Goal: Task Accomplishment & Management: Use online tool/utility

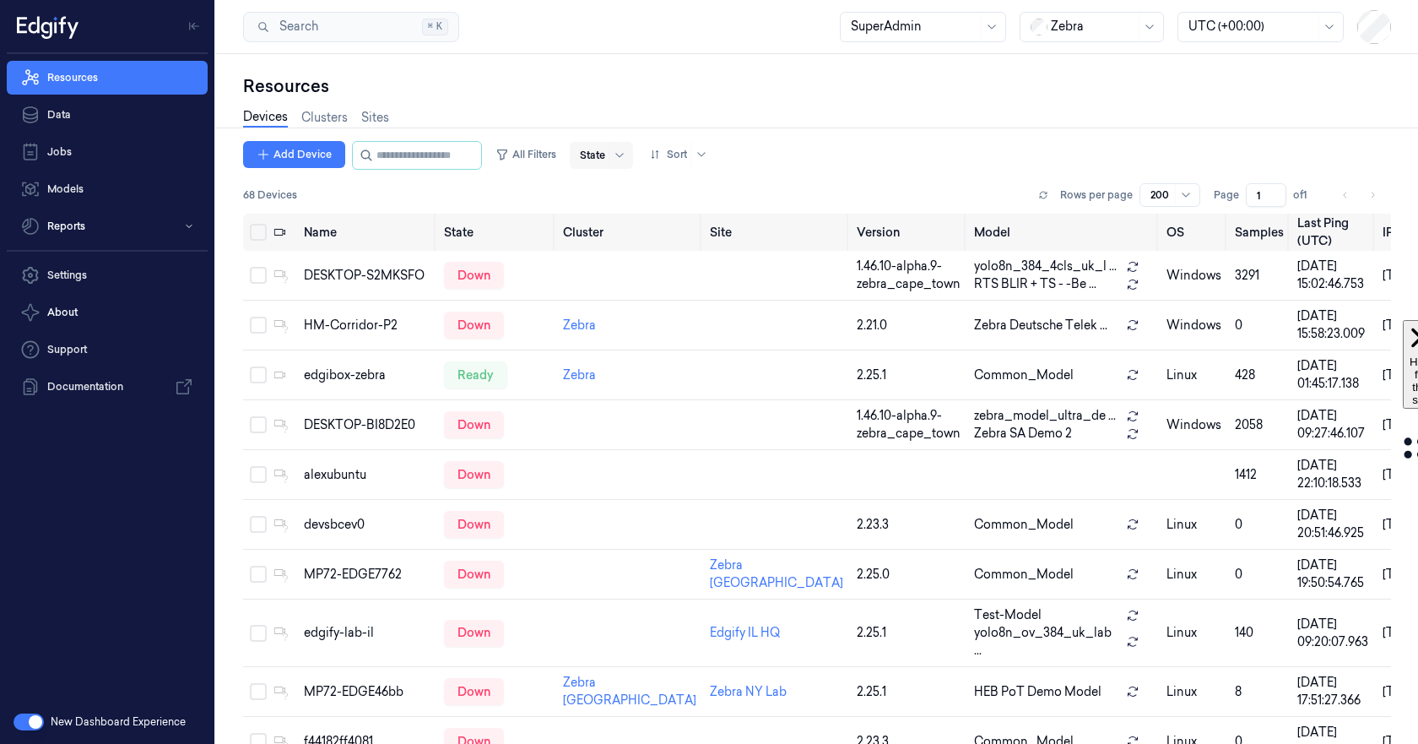
click at [605, 155] on div at bounding box center [592, 155] width 25 height 15
click at [612, 192] on div "Ready" at bounding box center [613, 190] width 35 height 18
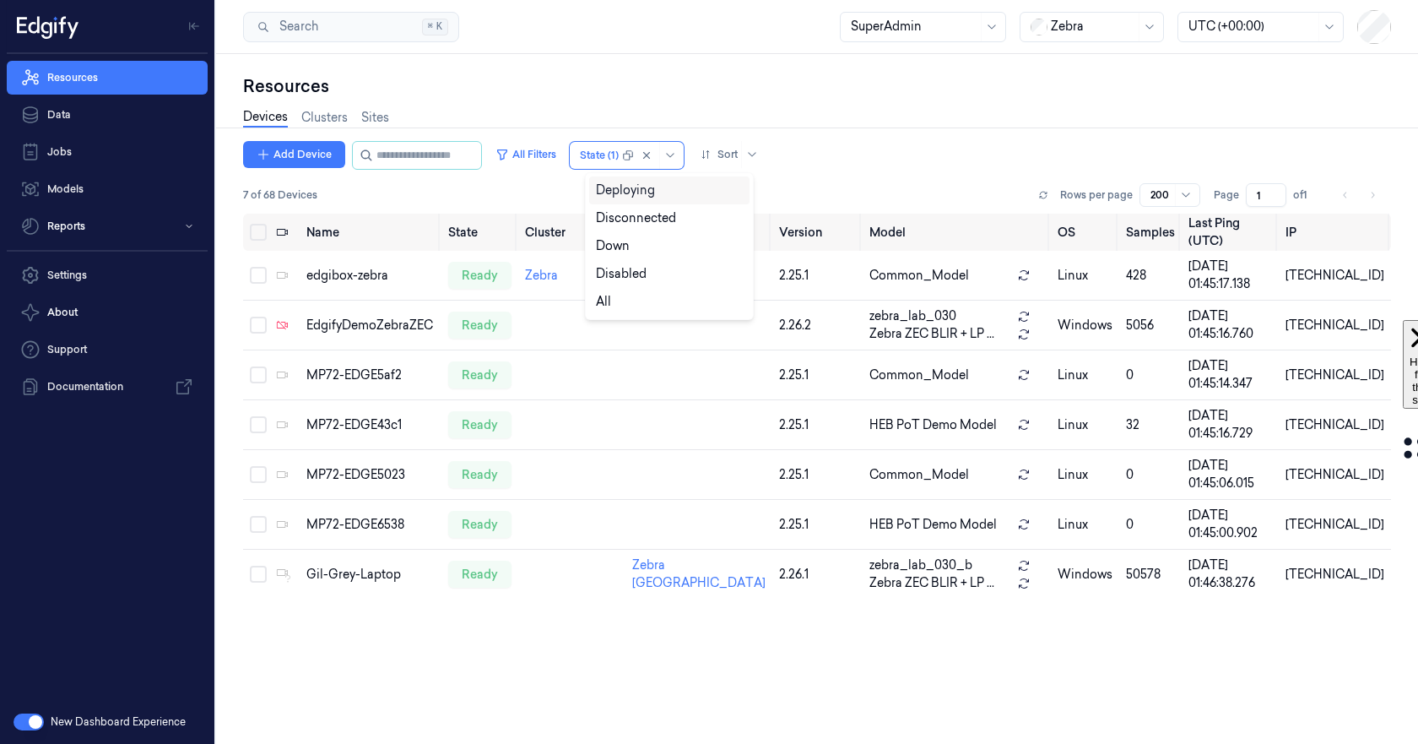
click at [451, 641] on div "Name State Cluster Site Version Model OS Samples Last Ping (UTC) IP edgibox-zeb…" at bounding box center [817, 472] width 1148 height 516
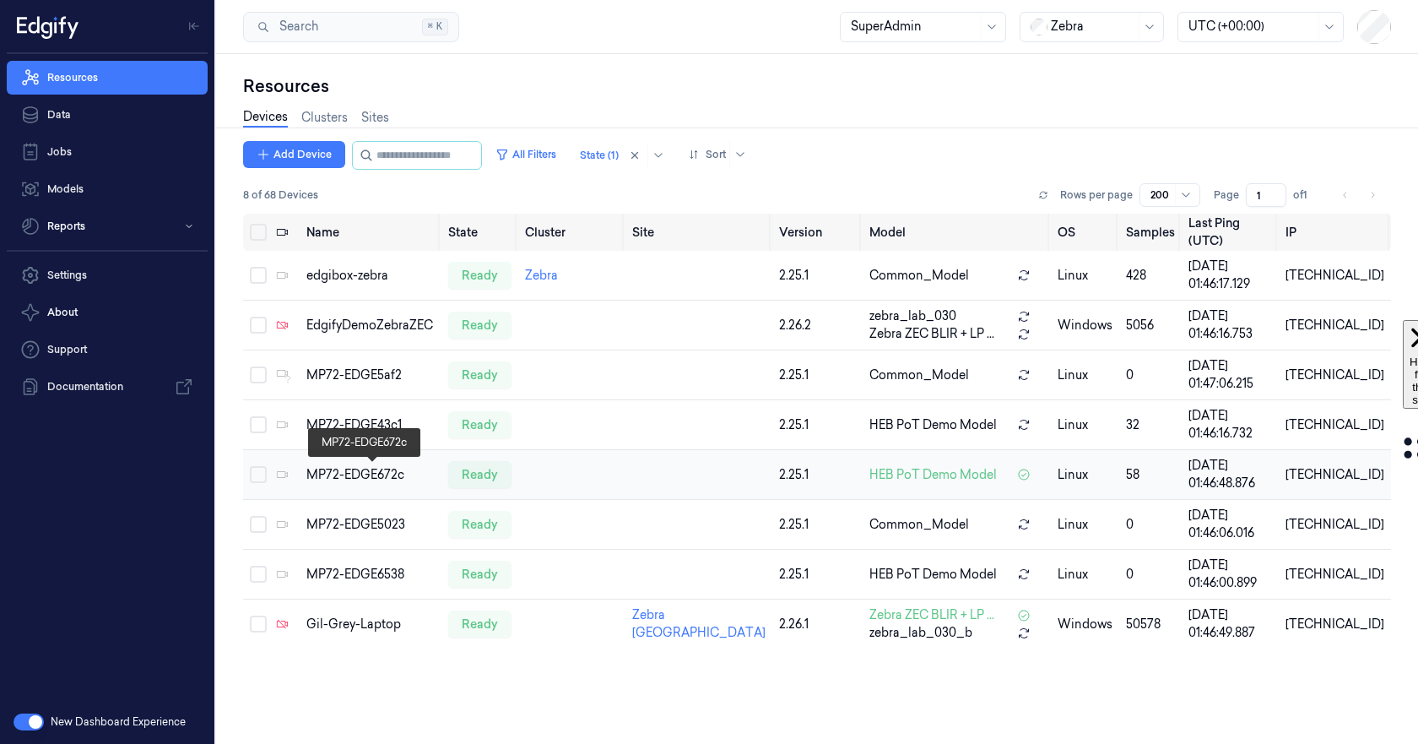
click at [345, 477] on div "MP72-EDGE672c" at bounding box center [370, 475] width 128 height 18
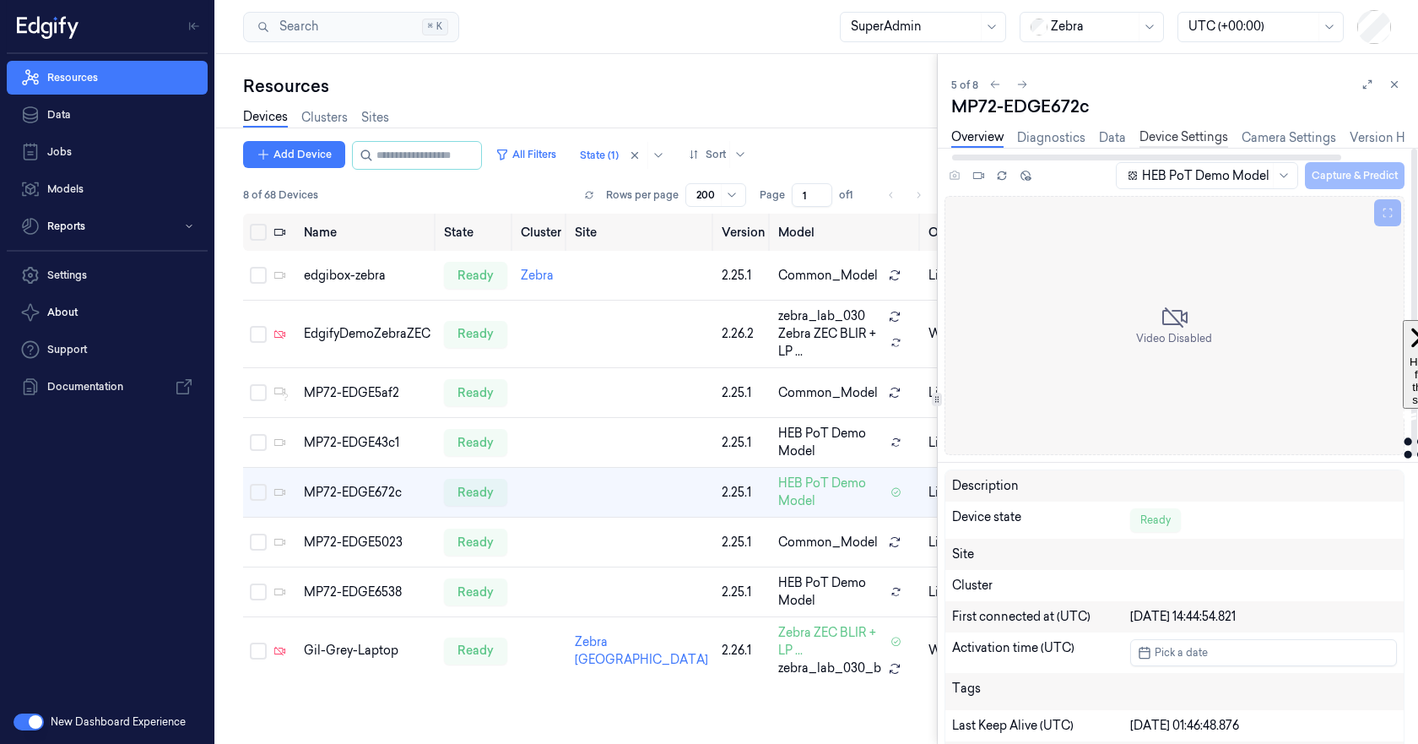
click at [1178, 131] on link "Device Settings" at bounding box center [1183, 137] width 89 height 19
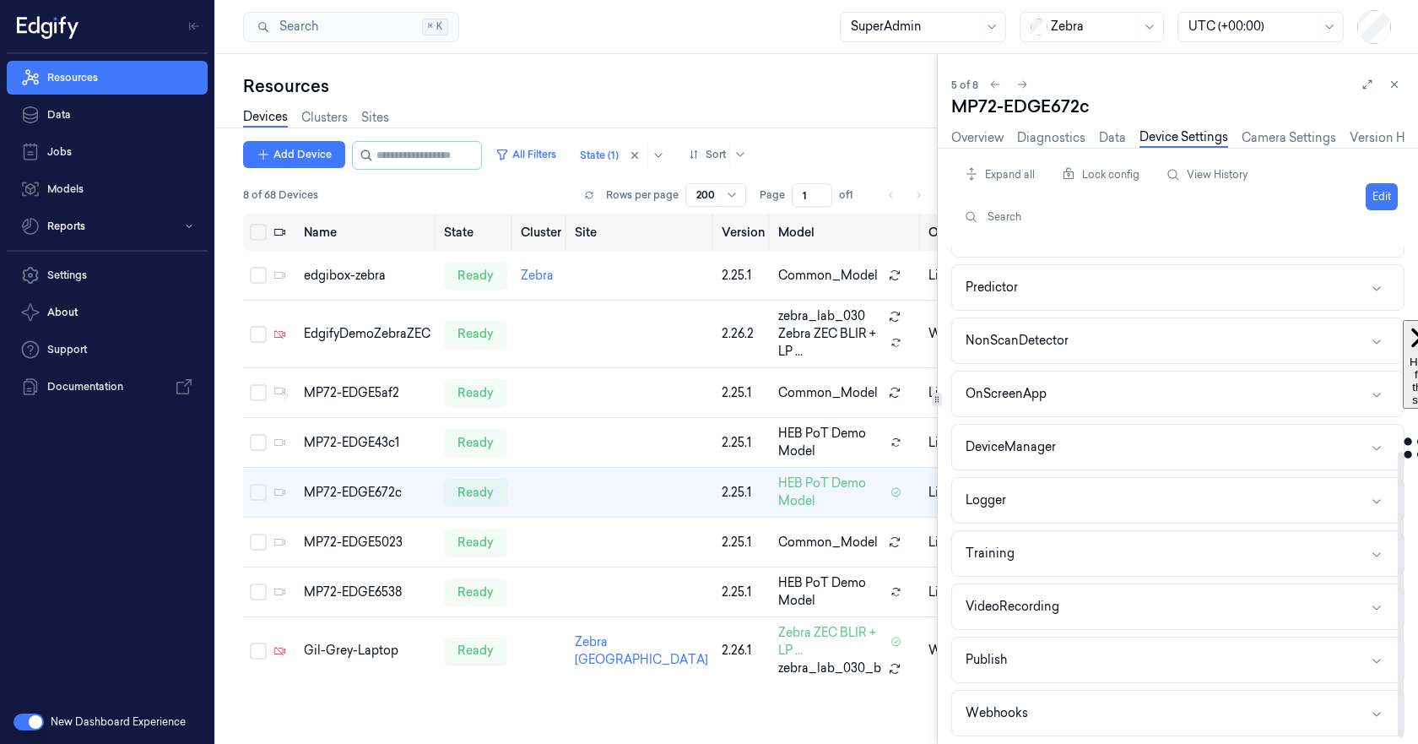
scroll to position [357, 0]
click at [1096, 634] on button "Webhooks" at bounding box center [1178, 656] width 452 height 45
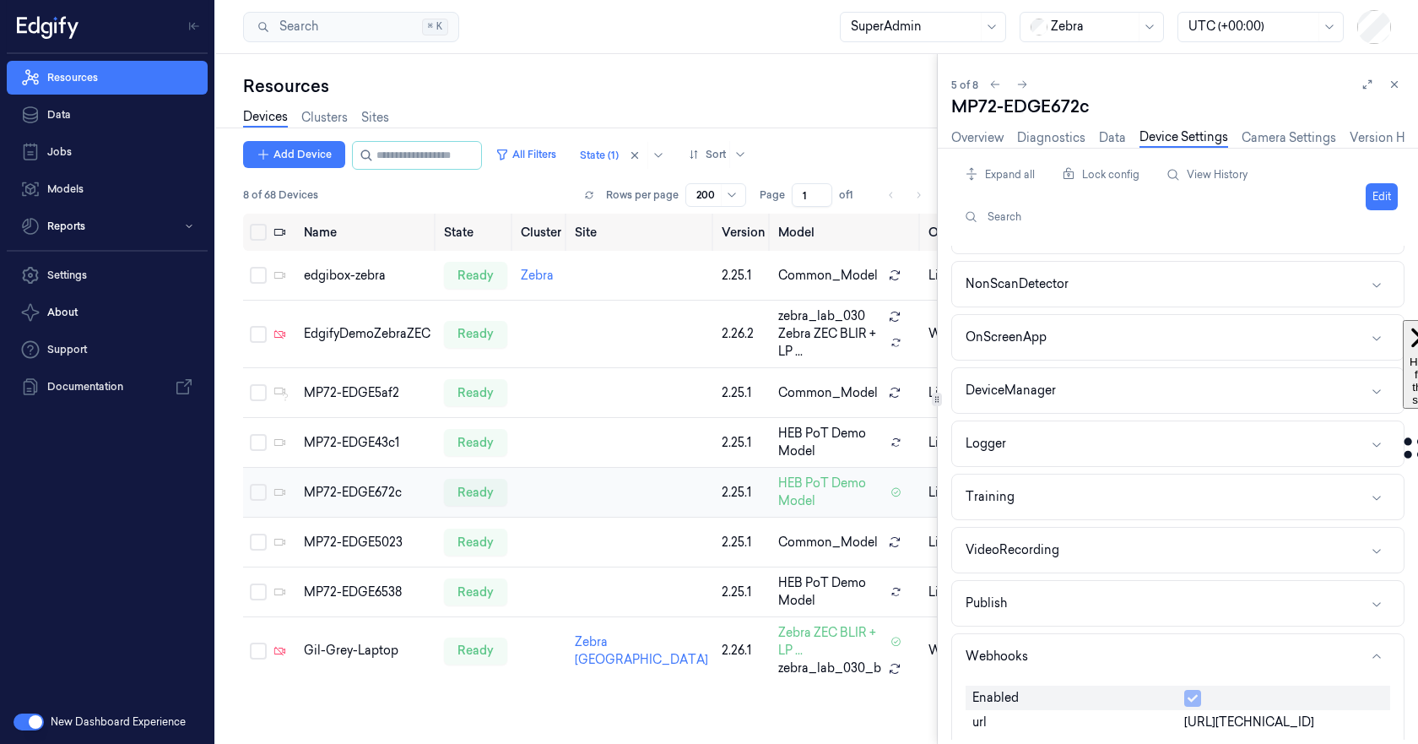
click at [370, 505] on td "MP72-EDGE672c" at bounding box center [367, 493] width 140 height 50
drag, startPoint x: 1229, startPoint y: 153, endPoint x: 1364, endPoint y: 156, distance: 135.1
click at [1364, 156] on div at bounding box center [1177, 157] width 453 height 8
click at [1388, 138] on link "Logs" at bounding box center [1391, 137] width 28 height 19
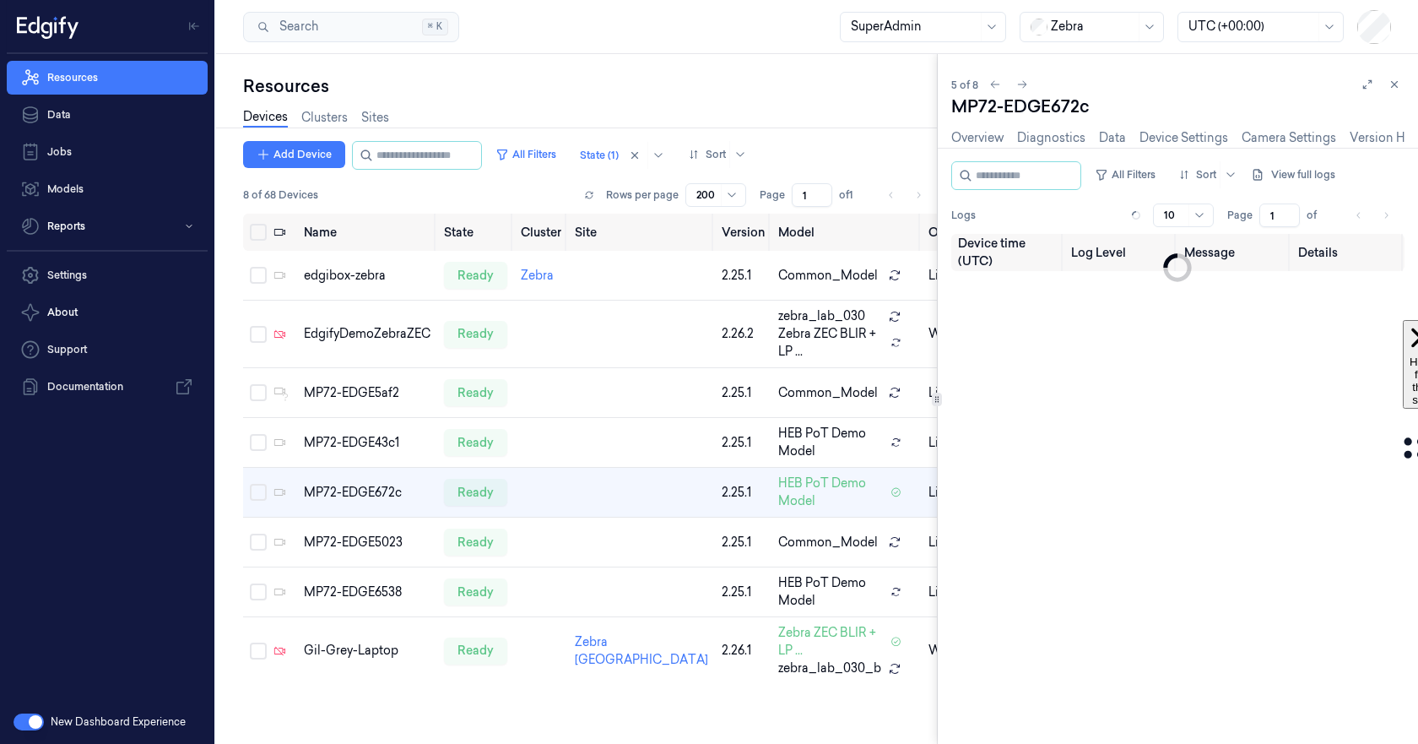
scroll to position [0, 73]
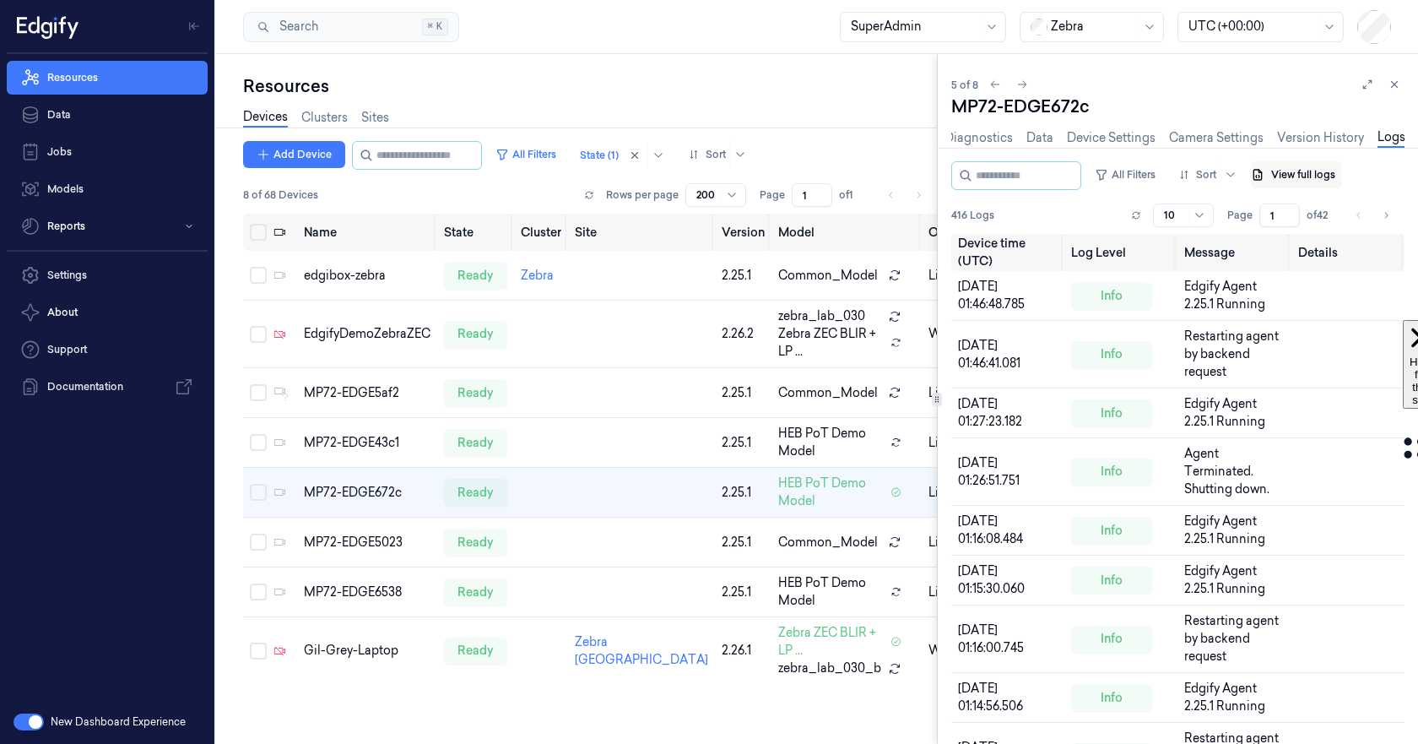
click at [1338, 174] on button "View full logs" at bounding box center [1296, 174] width 91 height 27
click at [1266, 231] on button "Save agent logs" at bounding box center [1245, 226] width 112 height 27
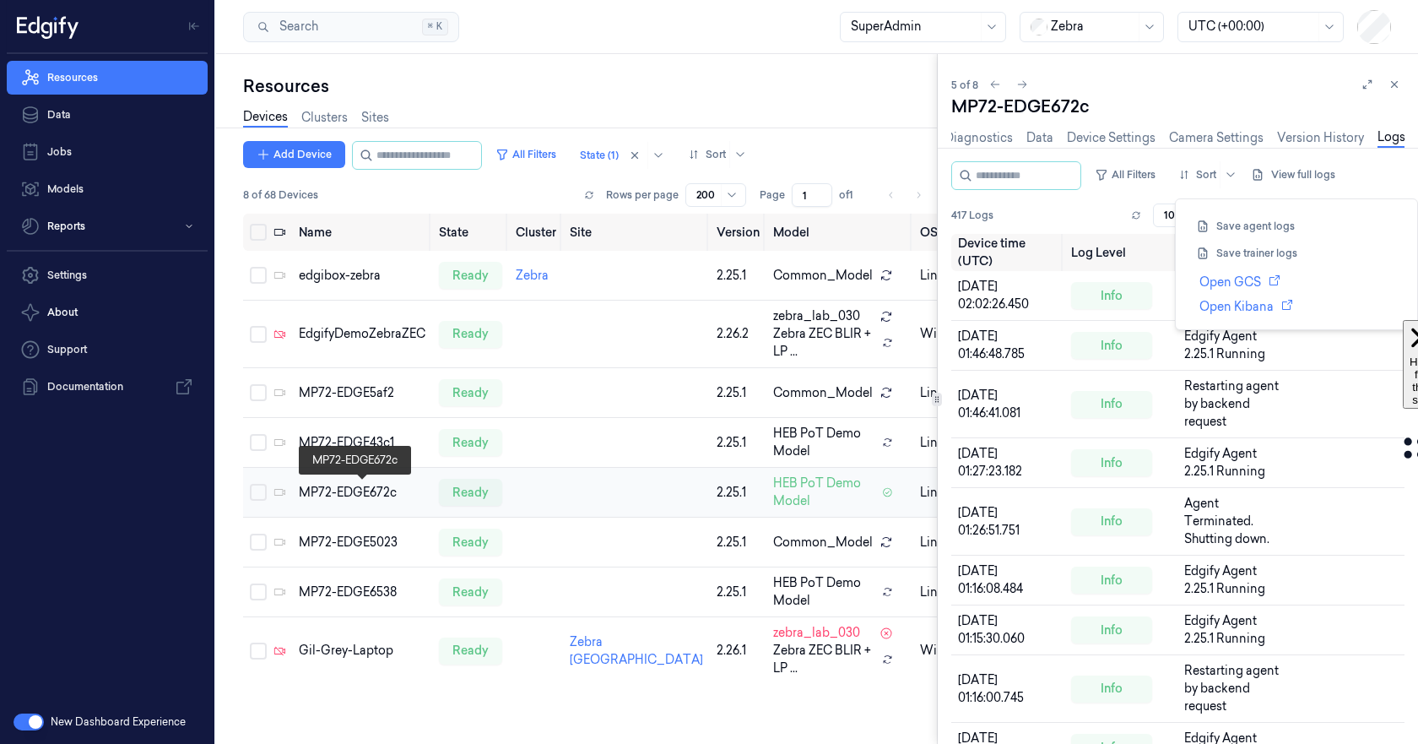
click at [328, 485] on div "MP72-EDGE672c" at bounding box center [362, 493] width 127 height 18
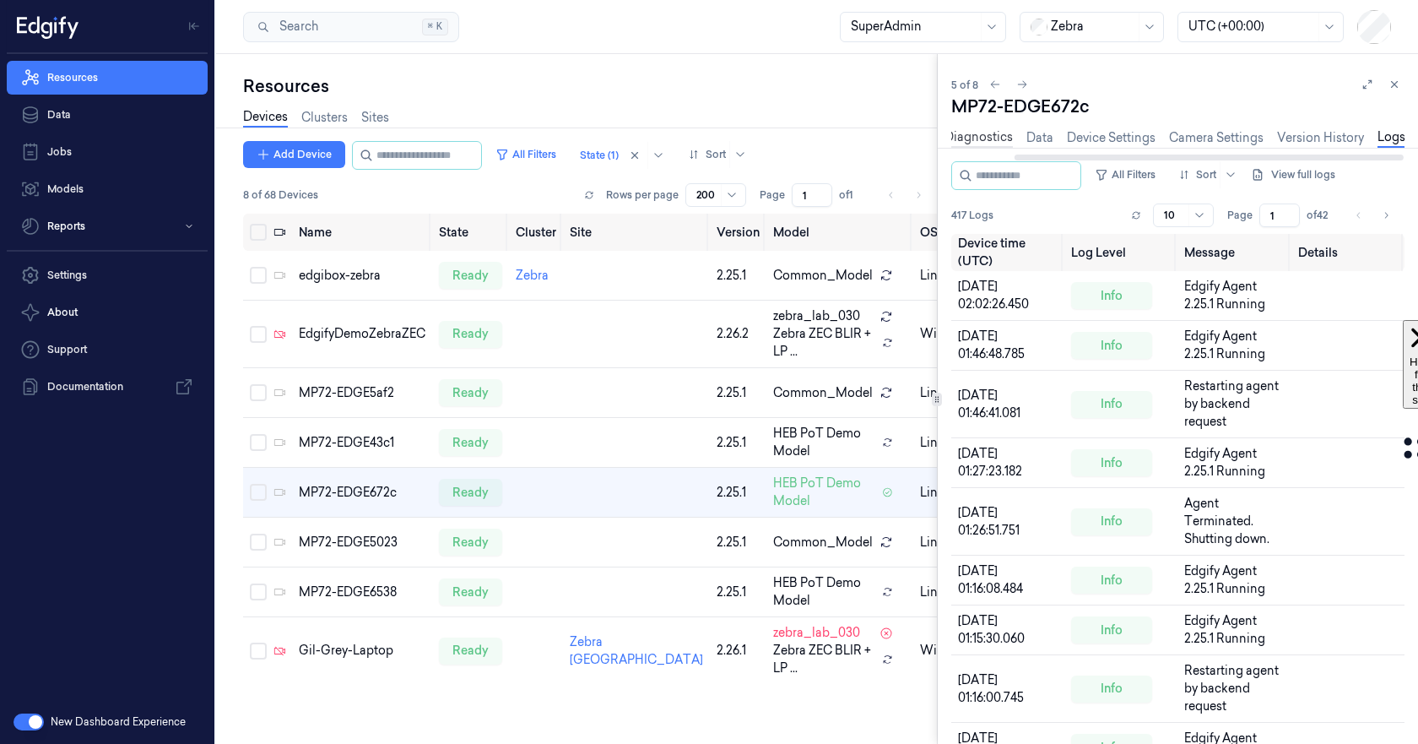
click at [982, 141] on link "Diagnostics" at bounding box center [978, 137] width 68 height 19
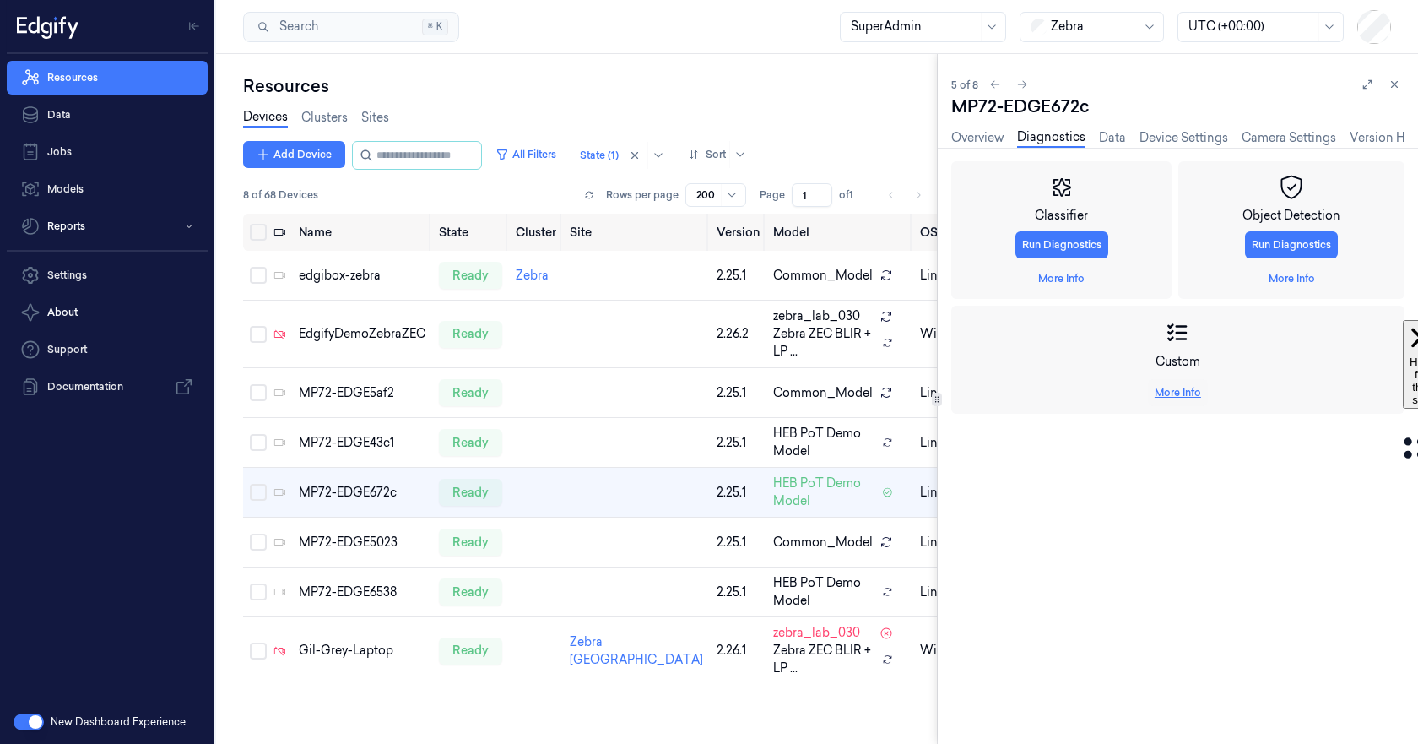
click at [1170, 390] on link "More Info" at bounding box center [1178, 392] width 46 height 15
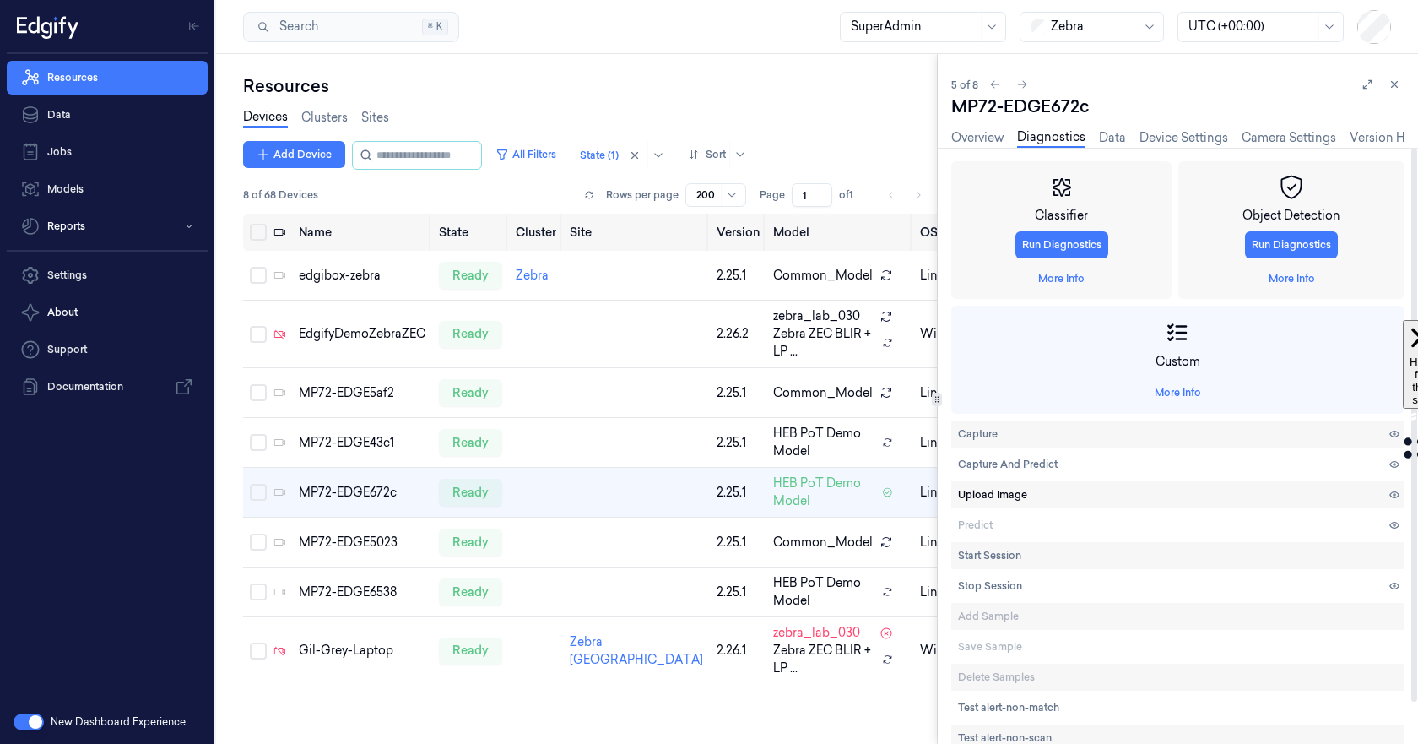
scroll to position [45, 0]
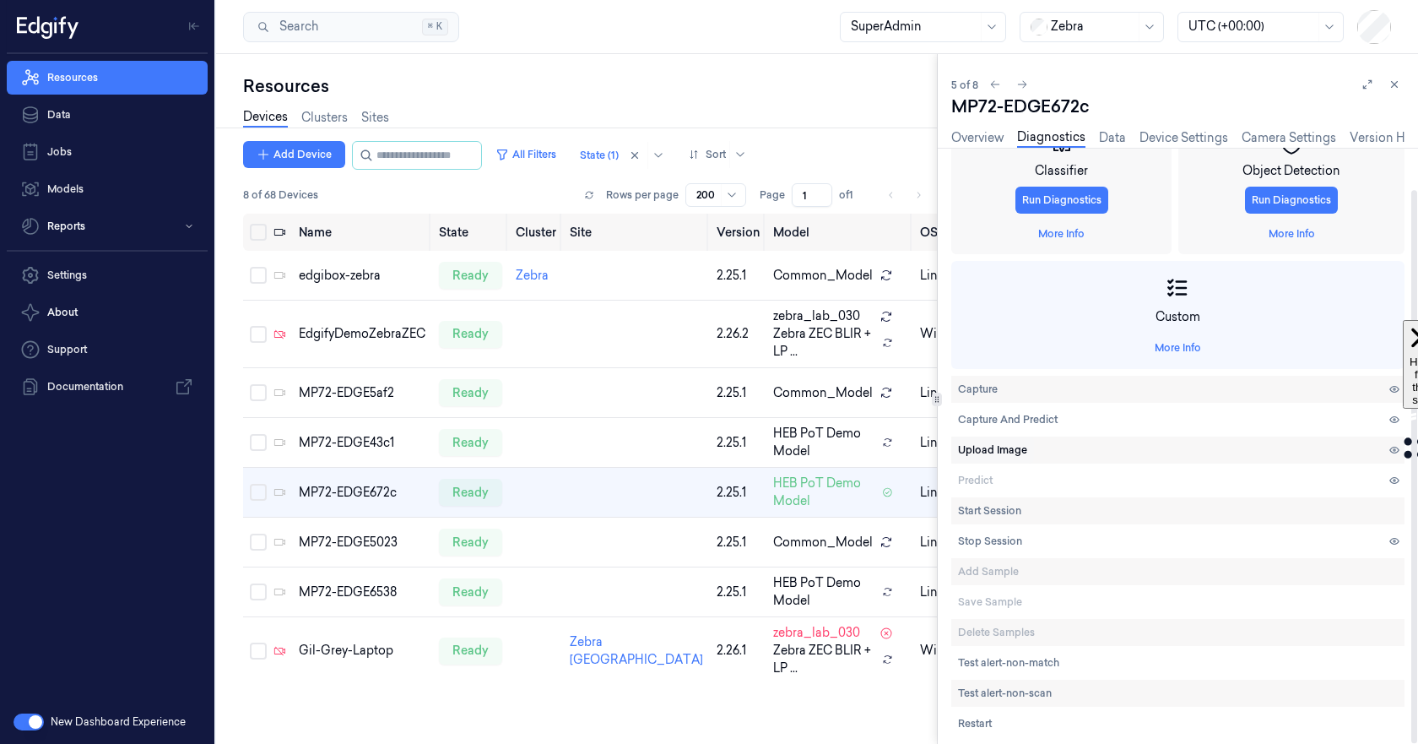
click at [982, 446] on span "Upload Image" at bounding box center [992, 449] width 69 height 15
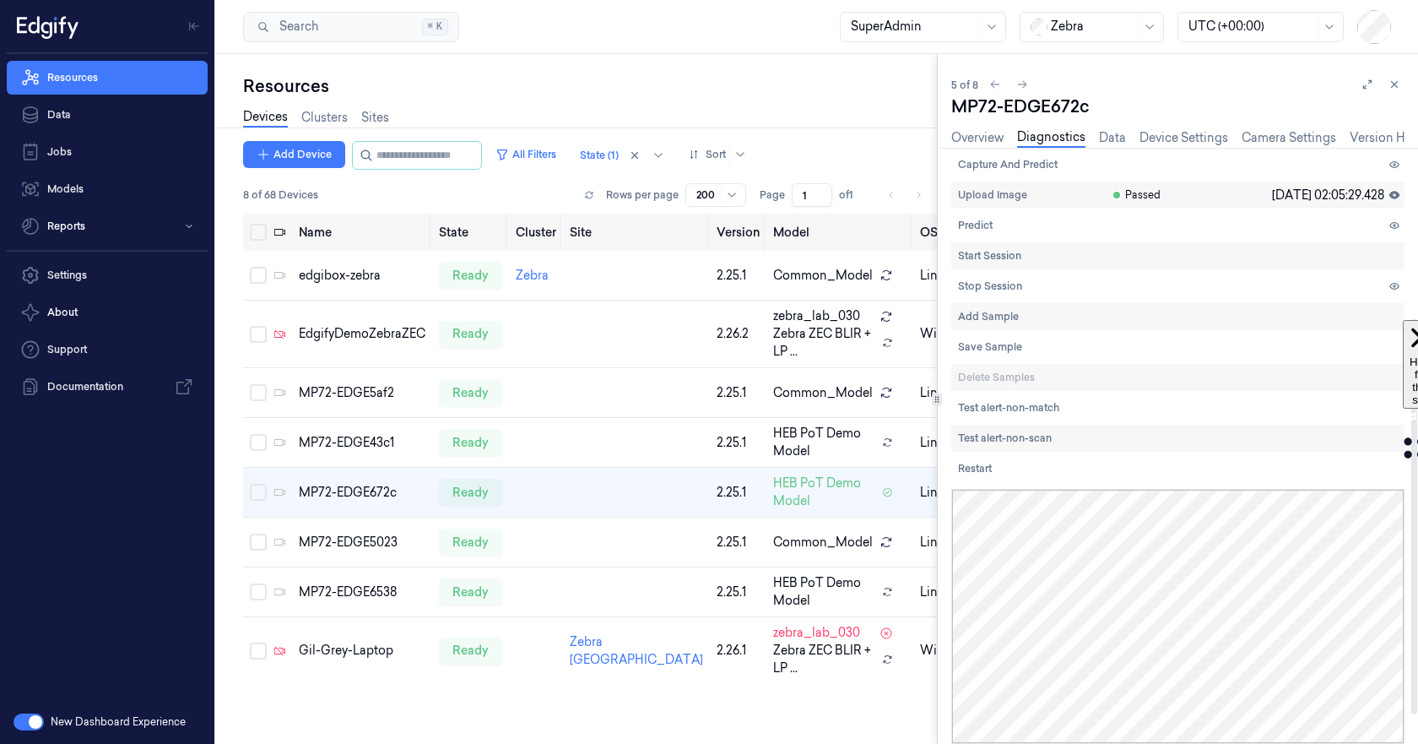
scroll to position [255, 0]
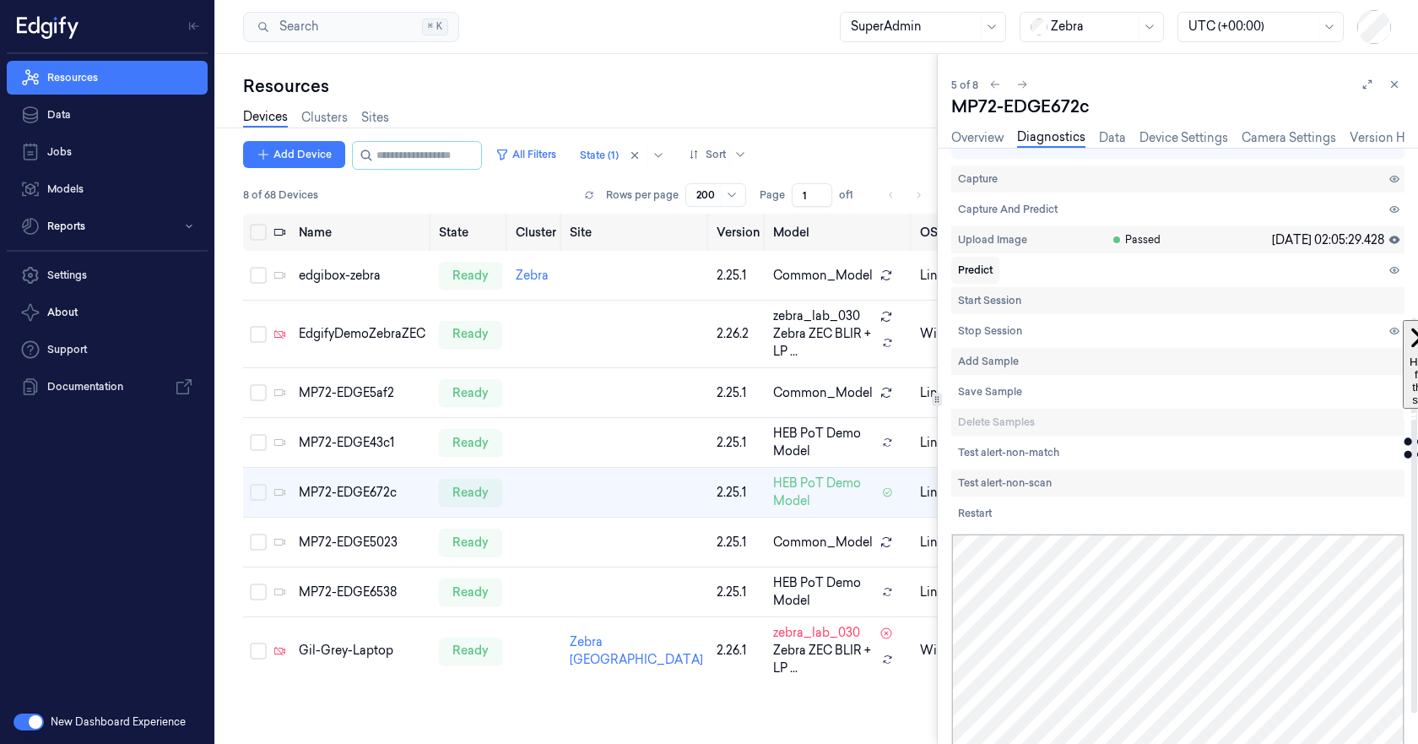
click at [976, 268] on span "Predict" at bounding box center [975, 269] width 35 height 15
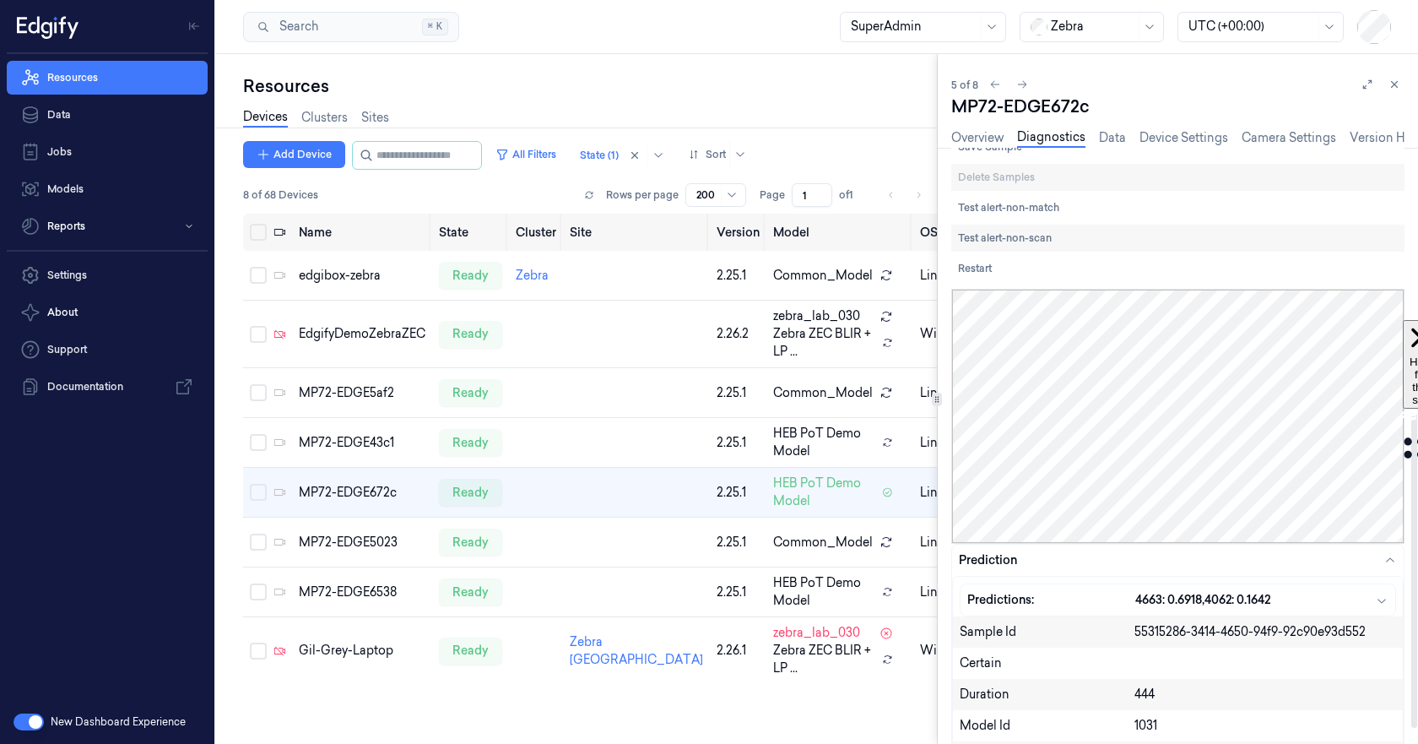
scroll to position [501, 0]
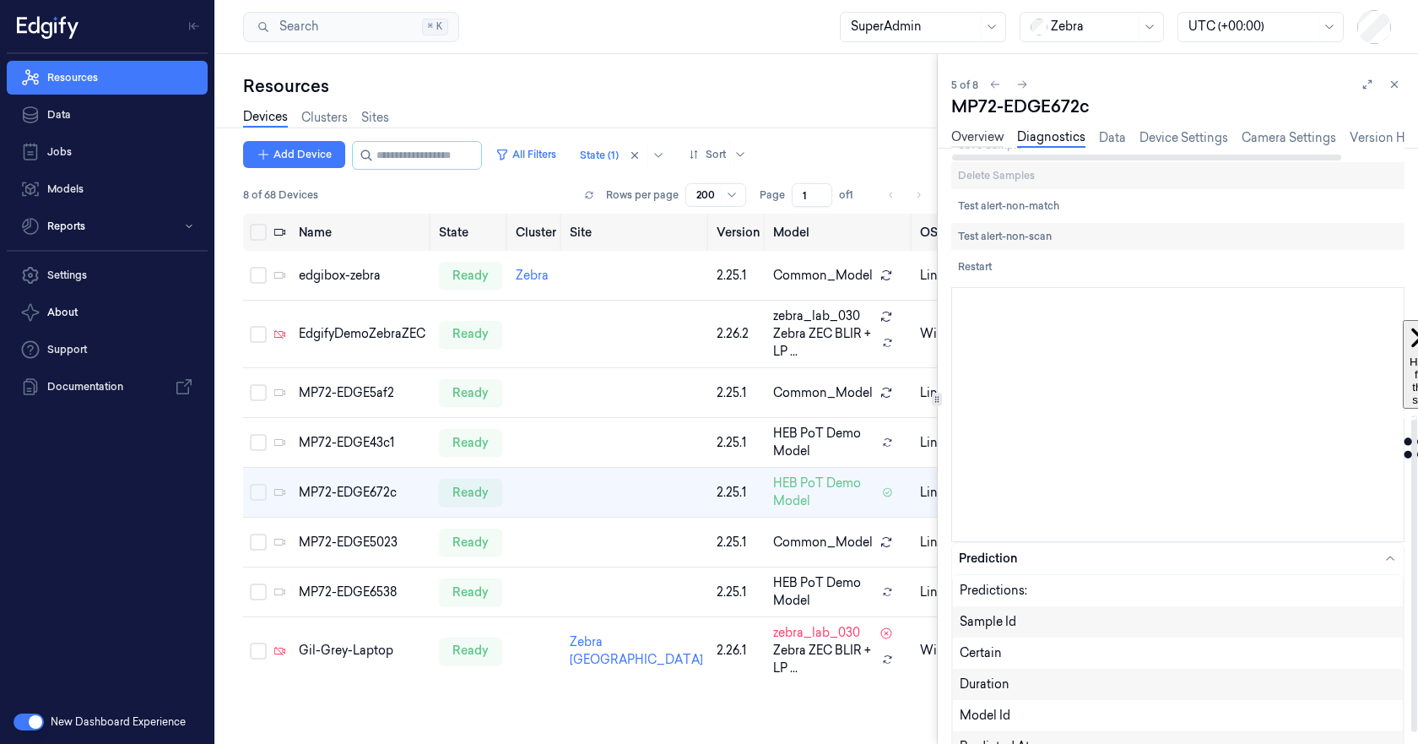
click at [974, 146] on link "Overview" at bounding box center [977, 137] width 52 height 19
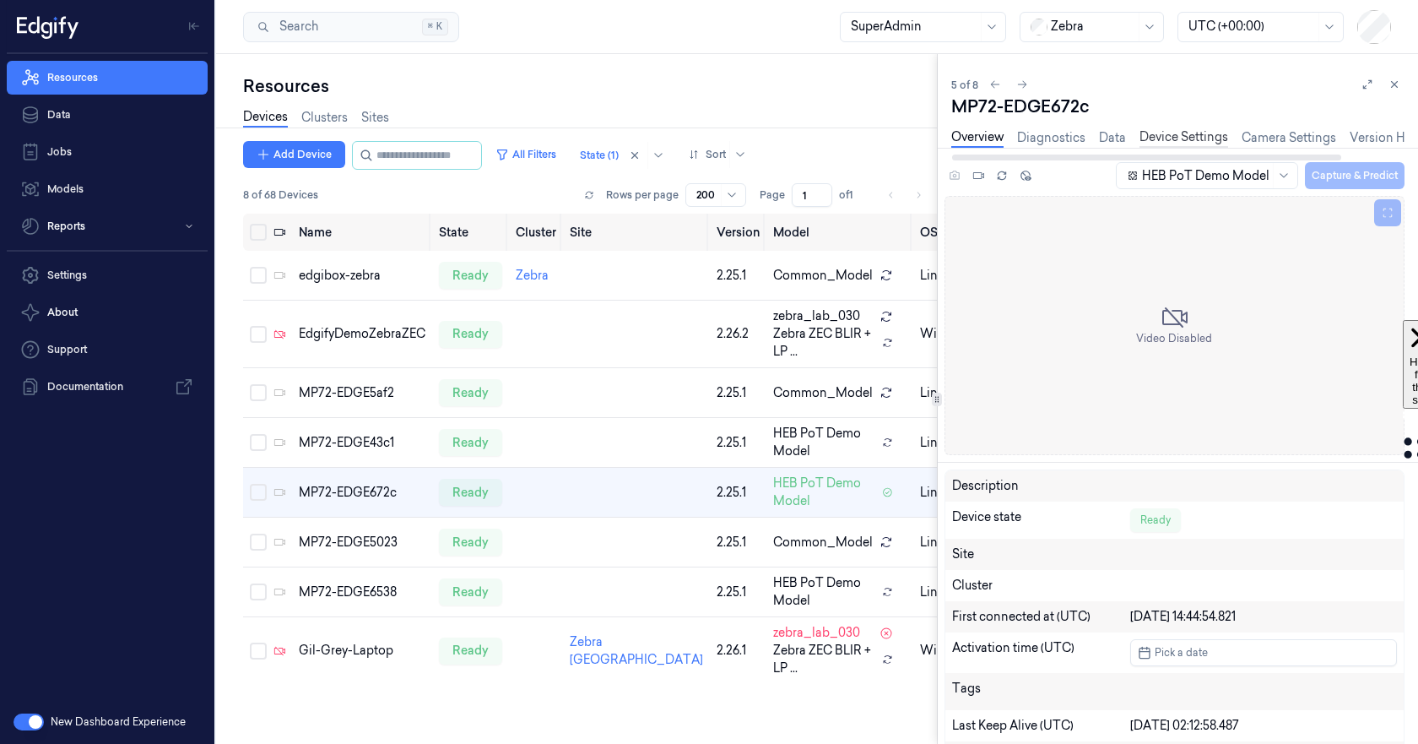
click at [1180, 138] on link "Device Settings" at bounding box center [1183, 137] width 89 height 19
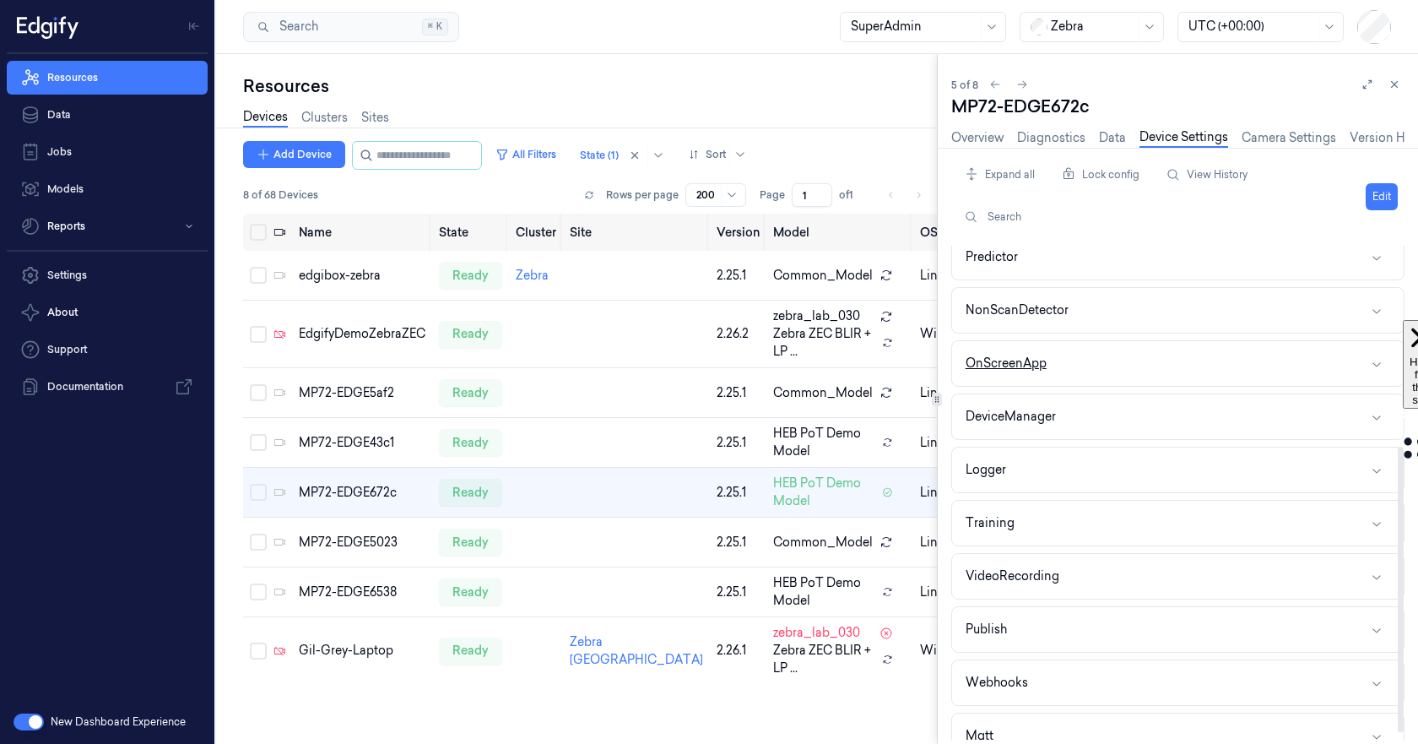
scroll to position [357, 0]
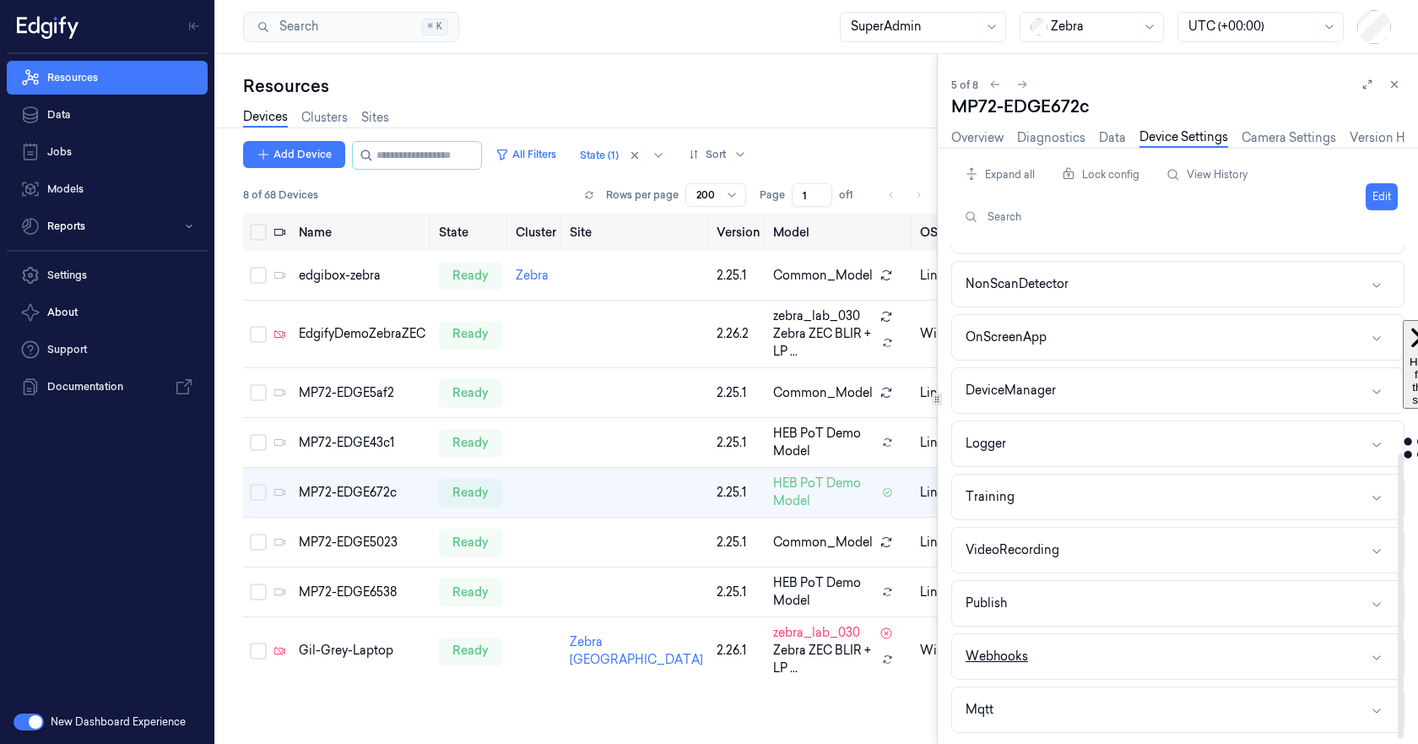
click at [1073, 662] on button "Webhooks" at bounding box center [1178, 656] width 452 height 45
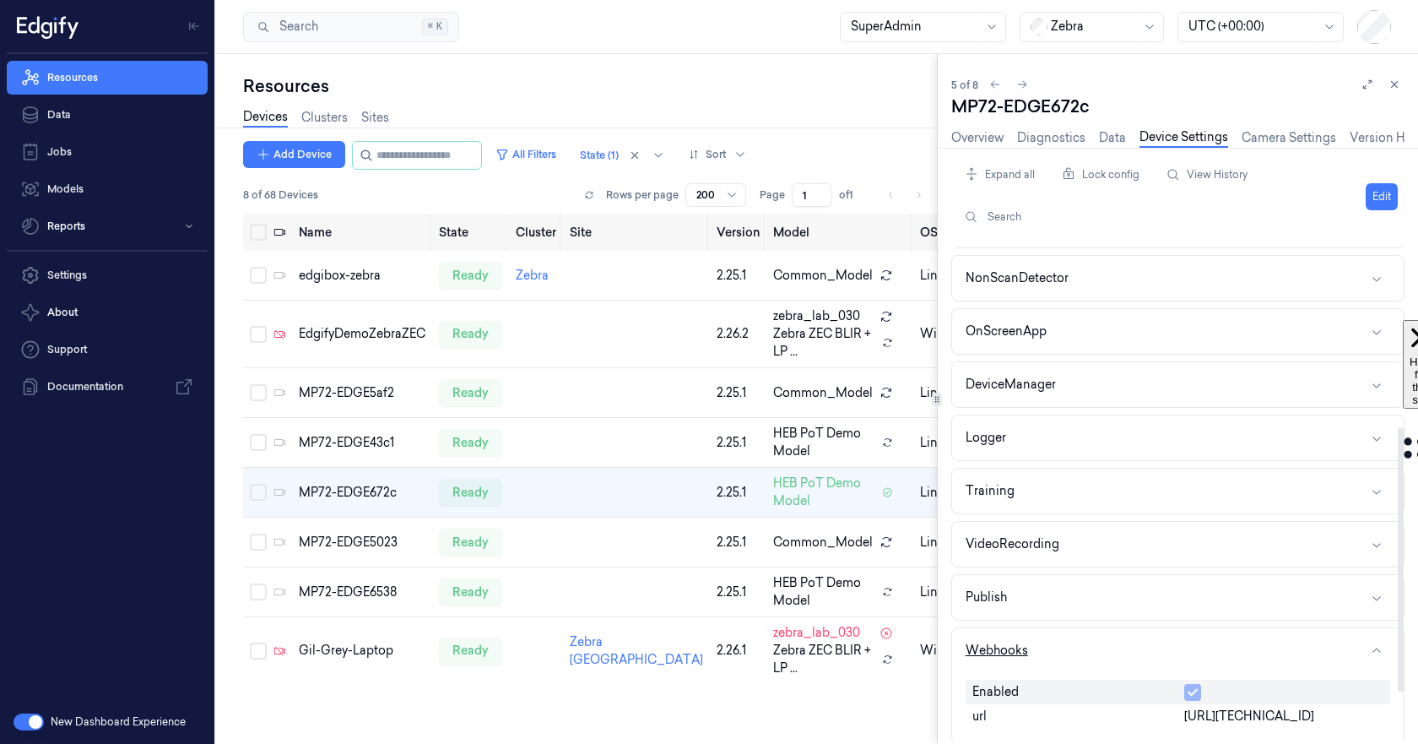
scroll to position [338, 0]
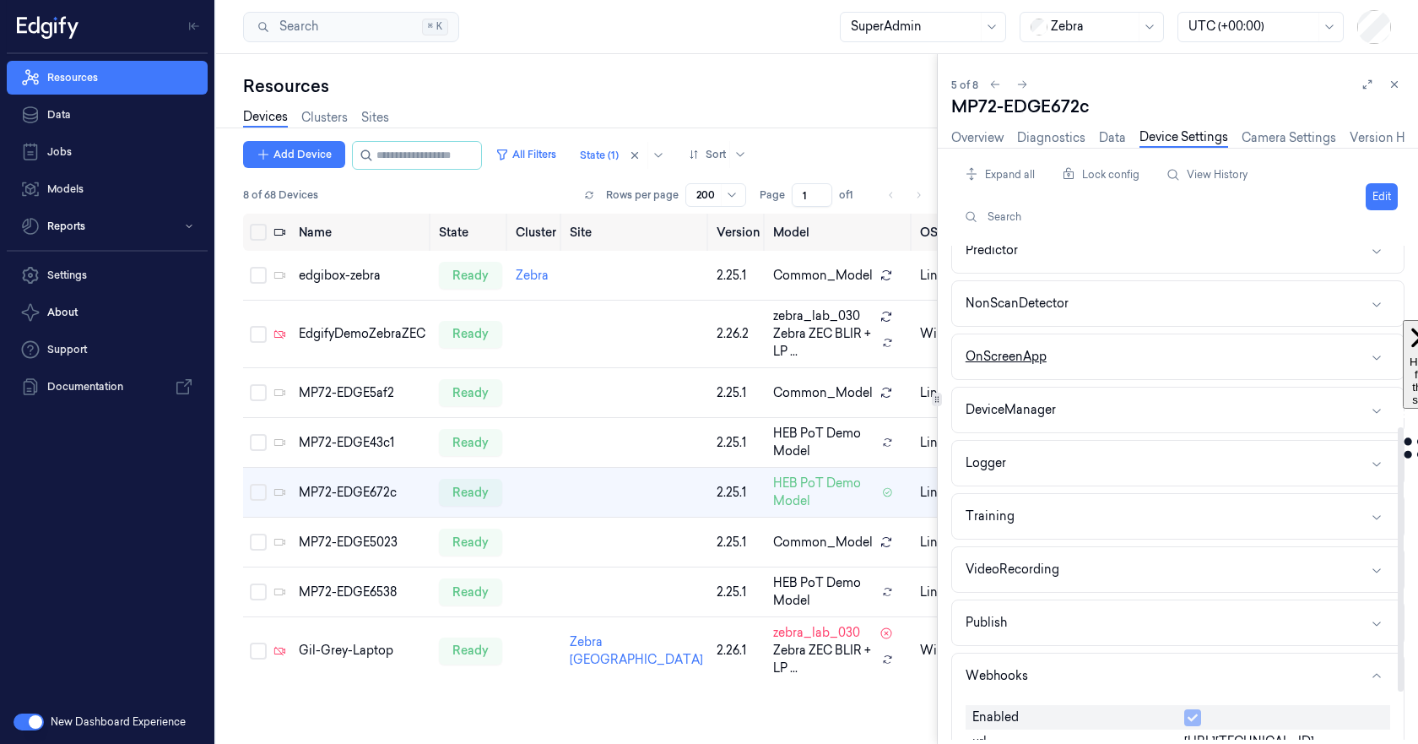
click at [1225, 354] on button "OnScreenApp" at bounding box center [1178, 356] width 452 height 45
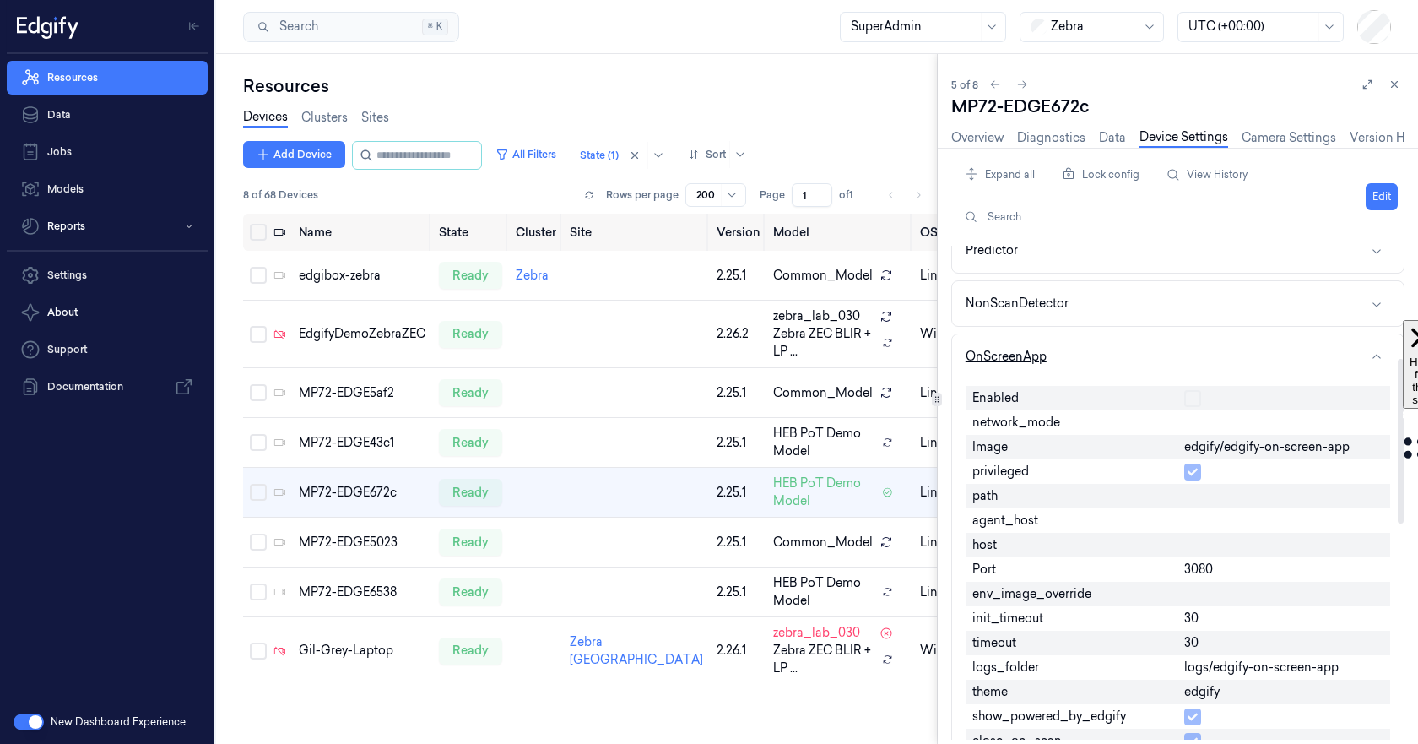
click at [1225, 354] on button "OnScreenApp" at bounding box center [1178, 356] width 452 height 45
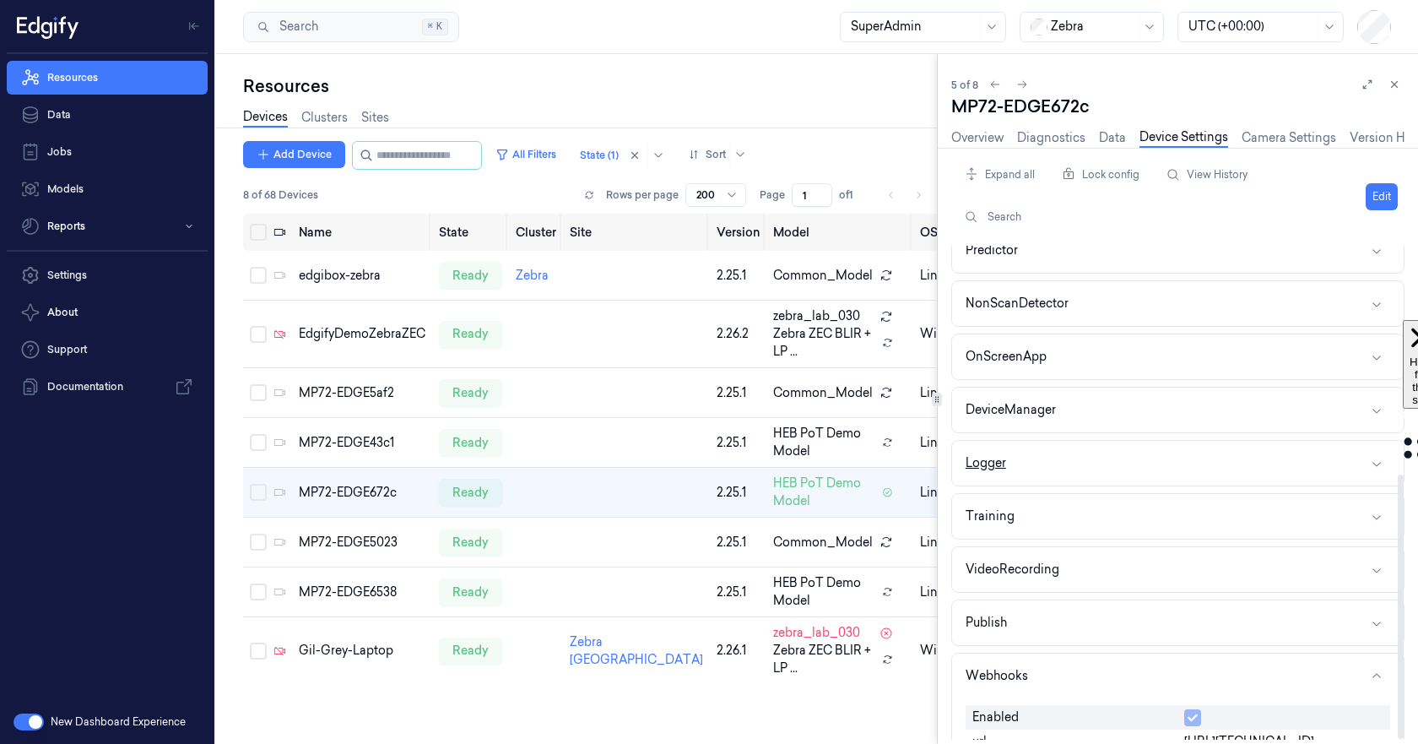
scroll to position [426, 0]
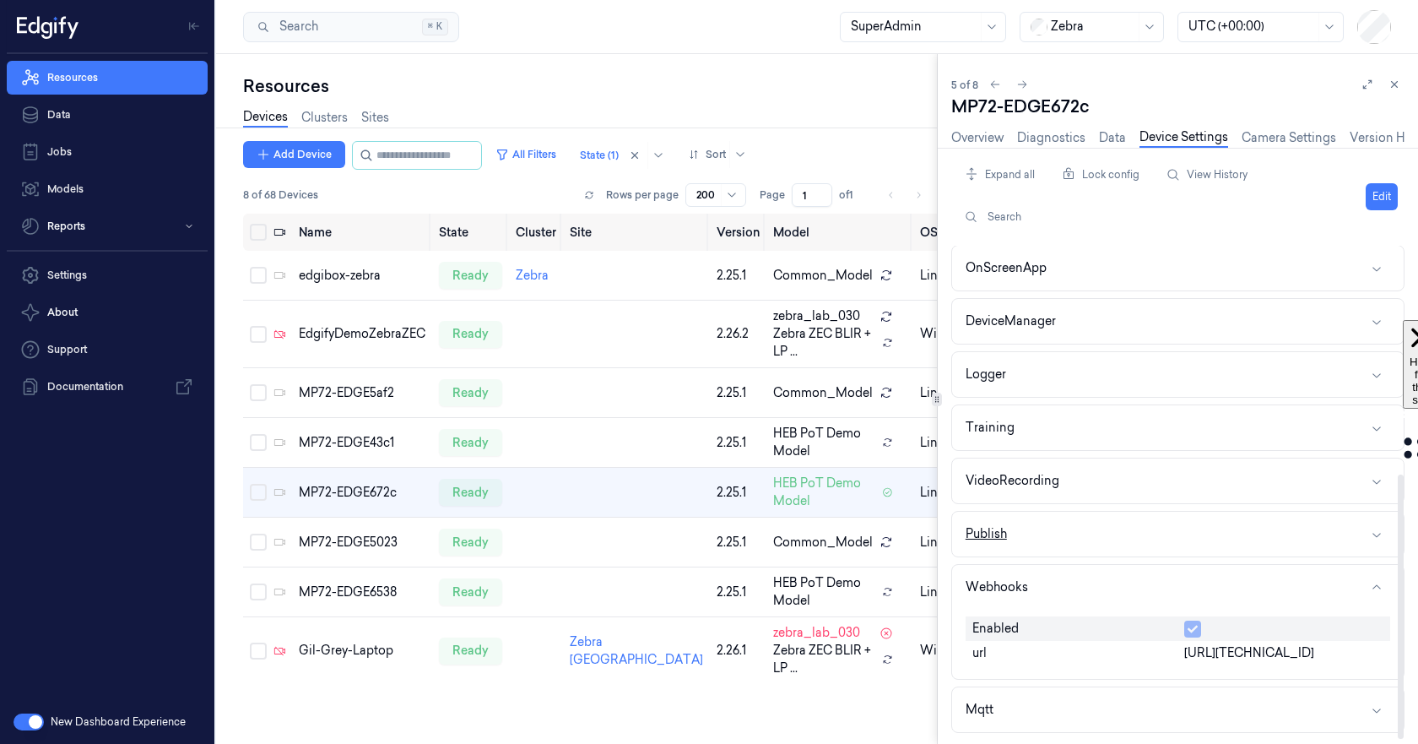
click at [1128, 533] on button "Publish" at bounding box center [1178, 533] width 452 height 45
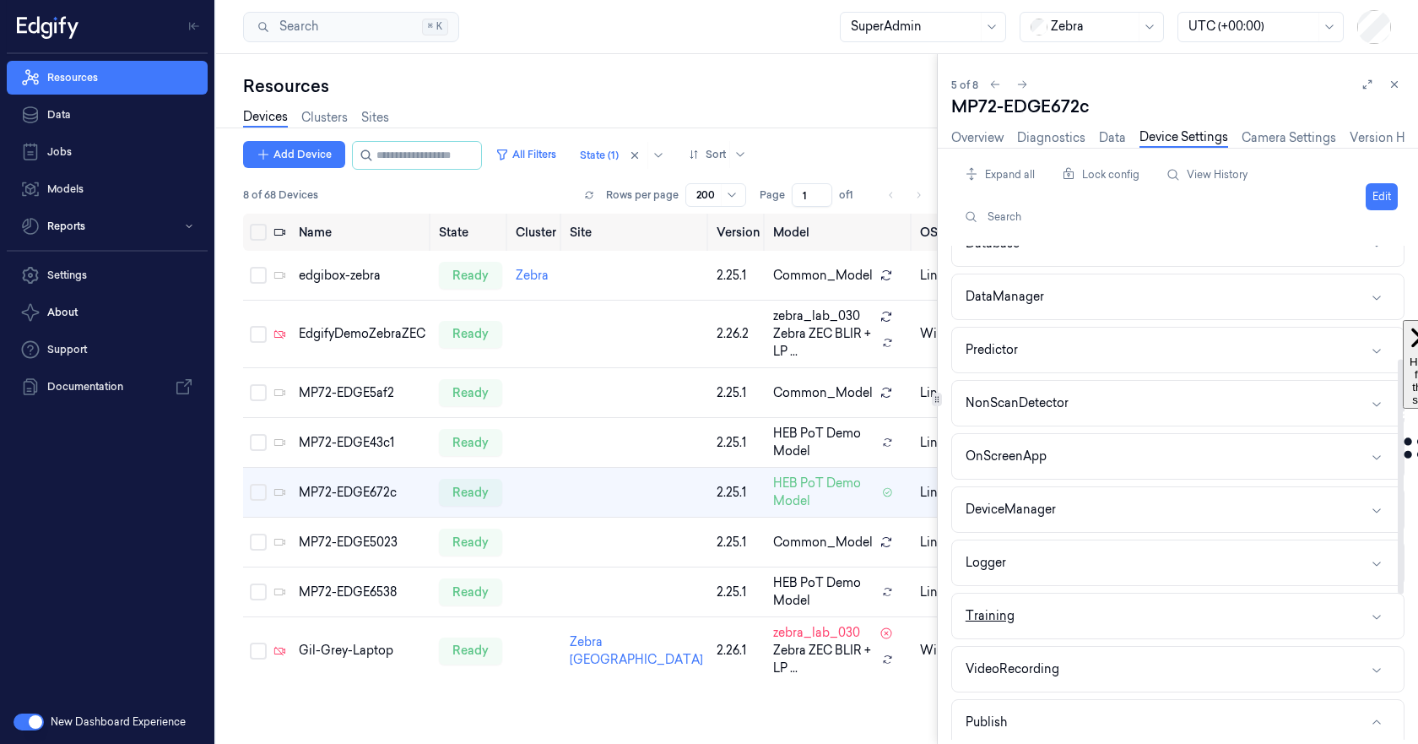
scroll to position [237, 0]
click at [1162, 349] on button "Predictor" at bounding box center [1178, 350] width 452 height 45
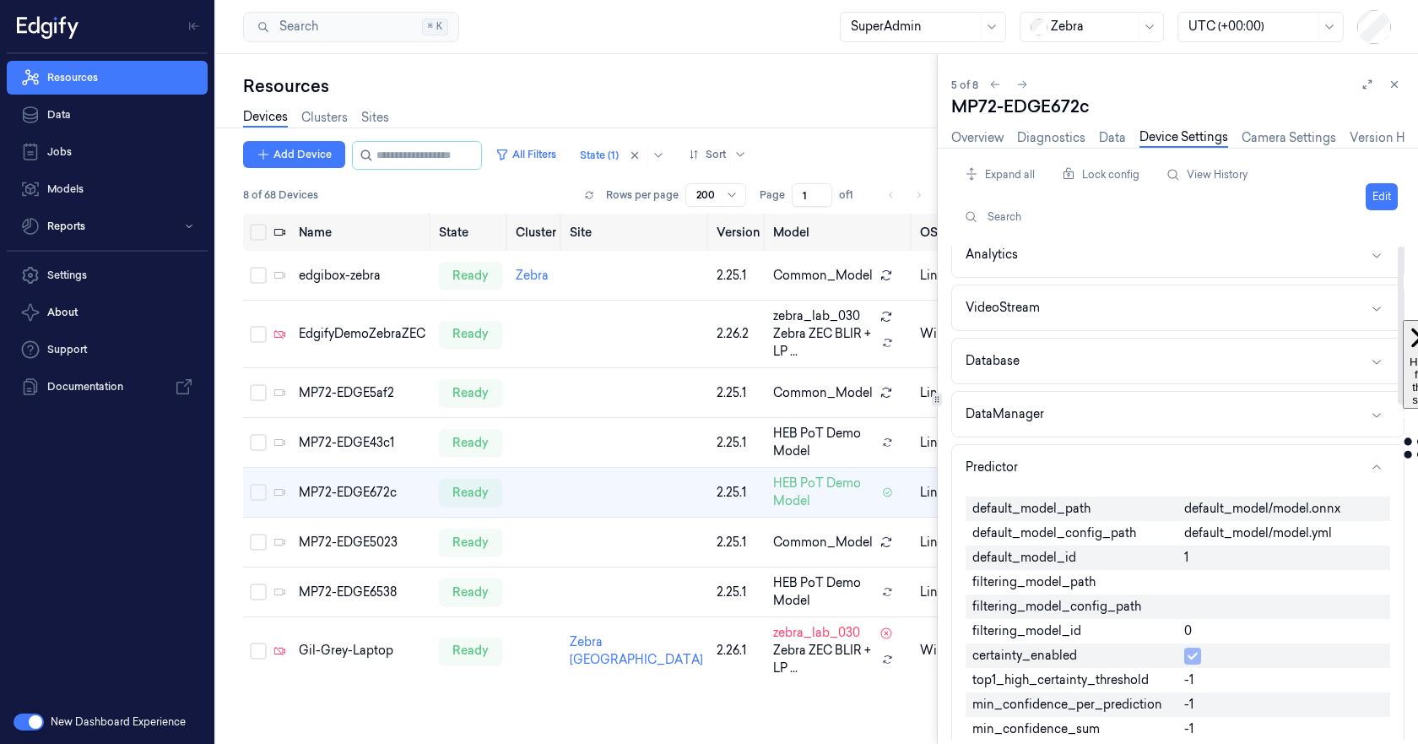
scroll to position [0, 0]
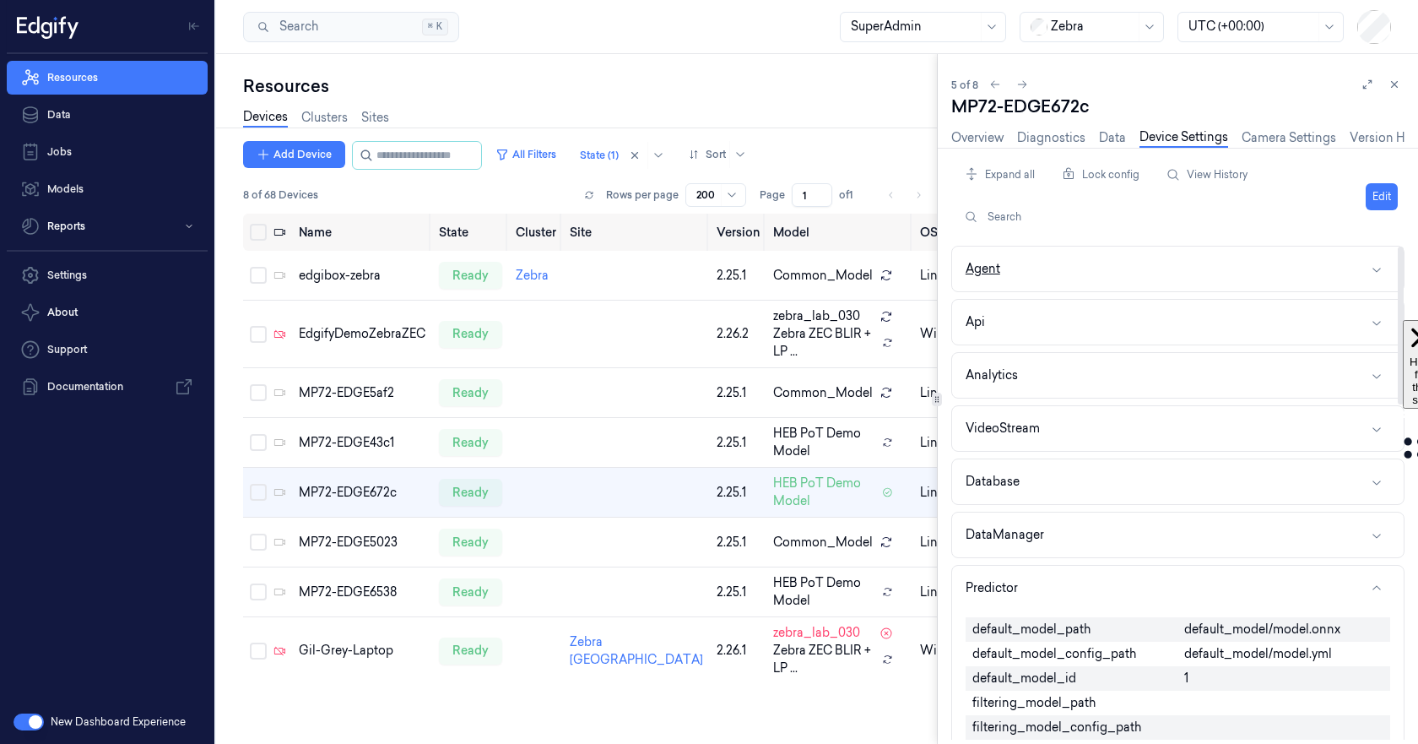
click at [1148, 273] on button "Agent" at bounding box center [1178, 268] width 452 height 45
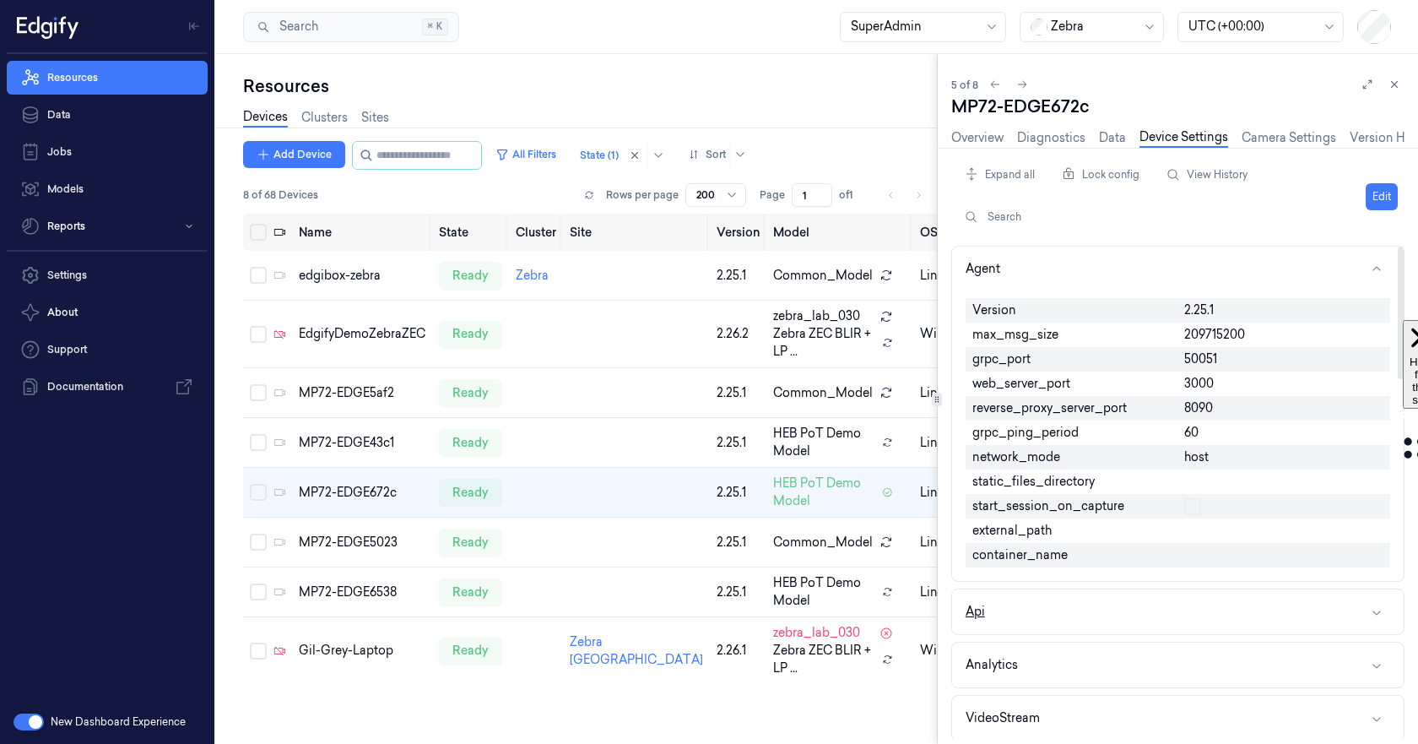
click at [1101, 620] on button "Api" at bounding box center [1178, 611] width 452 height 45
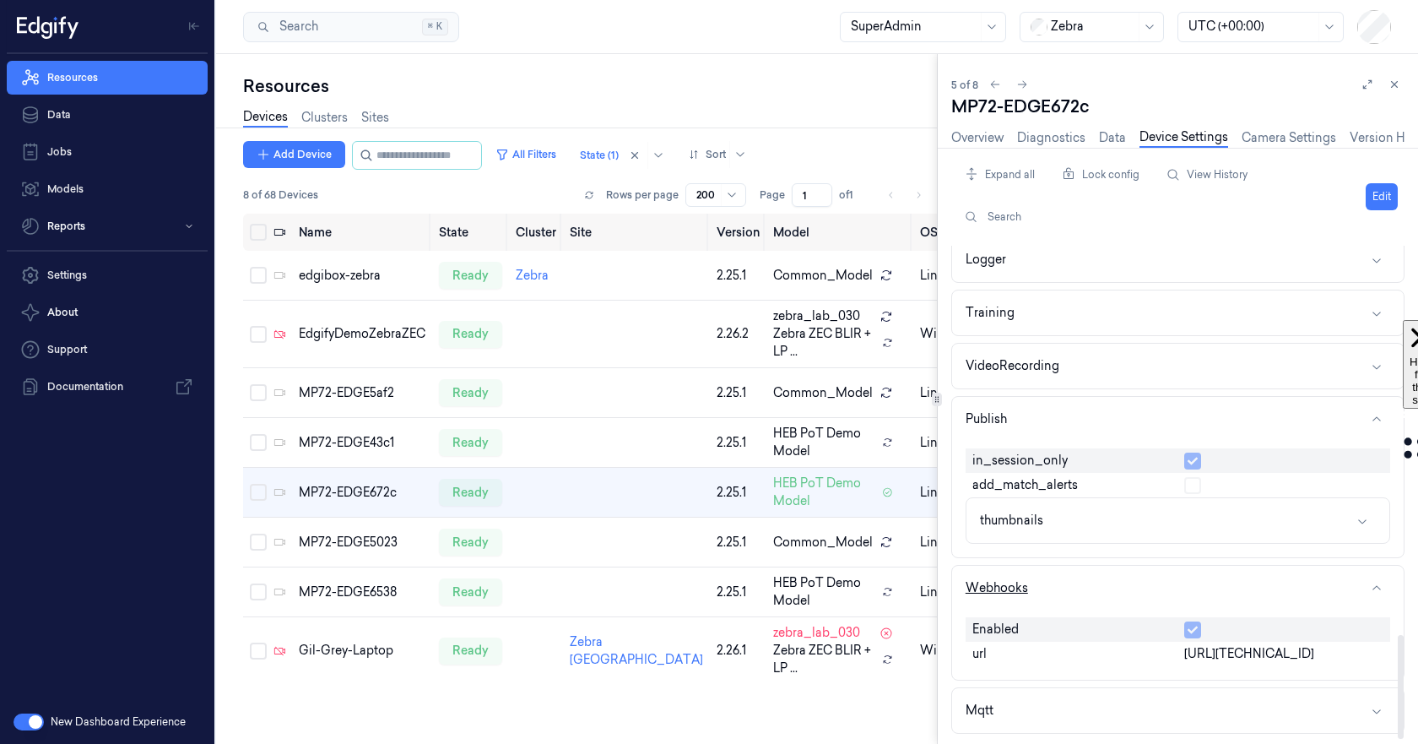
scroll to position [1848, 0]
click at [1115, 129] on link "Data" at bounding box center [1112, 137] width 27 height 19
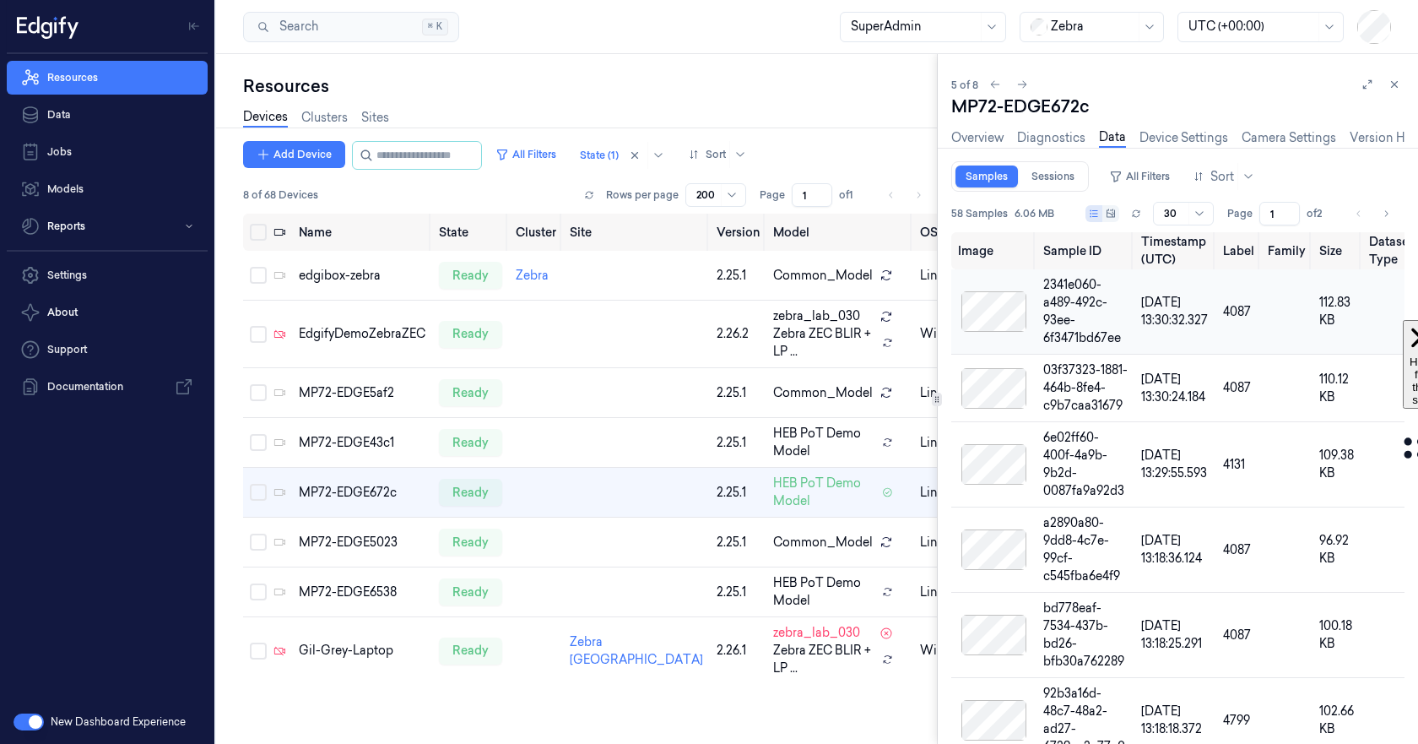
click at [1001, 311] on div at bounding box center [994, 311] width 72 height 41
click at [1063, 132] on link "Diagnostics" at bounding box center [1051, 137] width 68 height 19
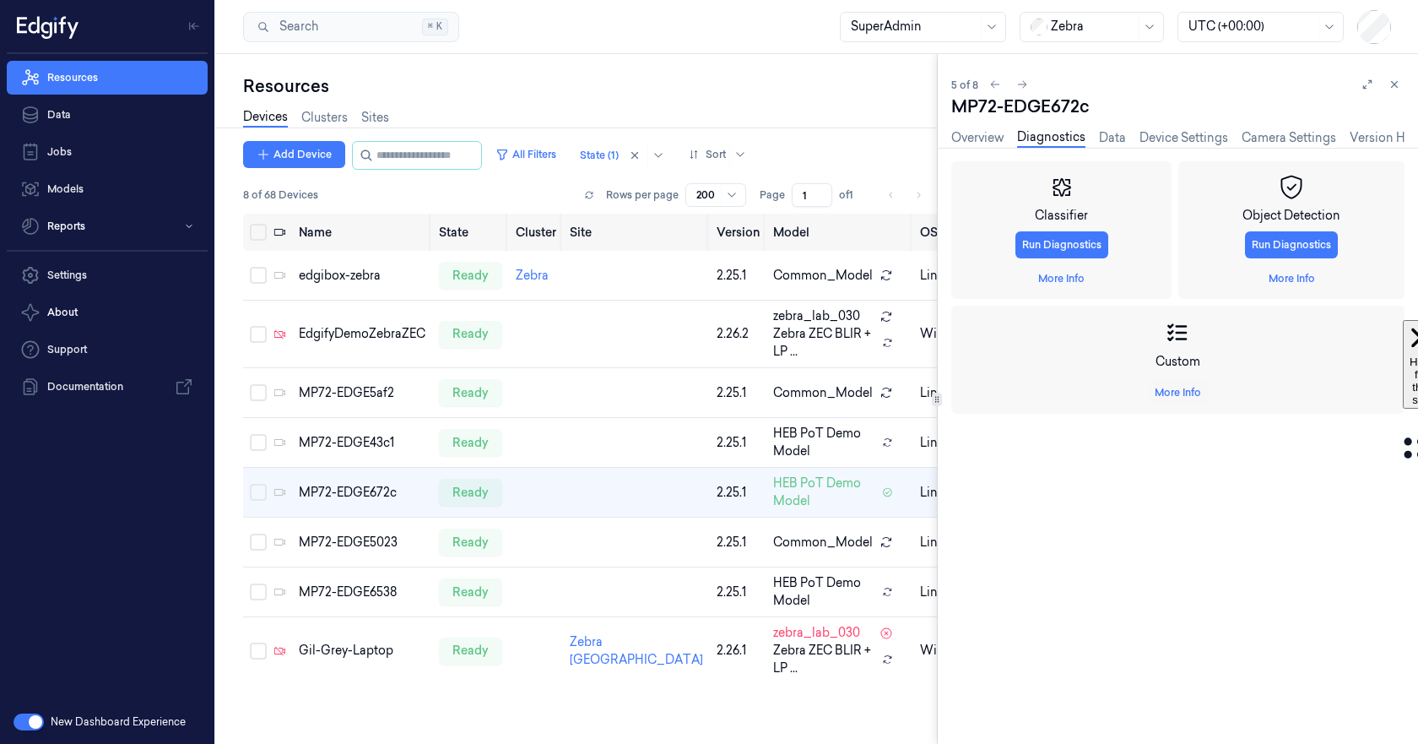
click at [1172, 402] on button "More Info" at bounding box center [1178, 392] width 60 height 27
click at [1173, 392] on link "More Info" at bounding box center [1178, 392] width 46 height 15
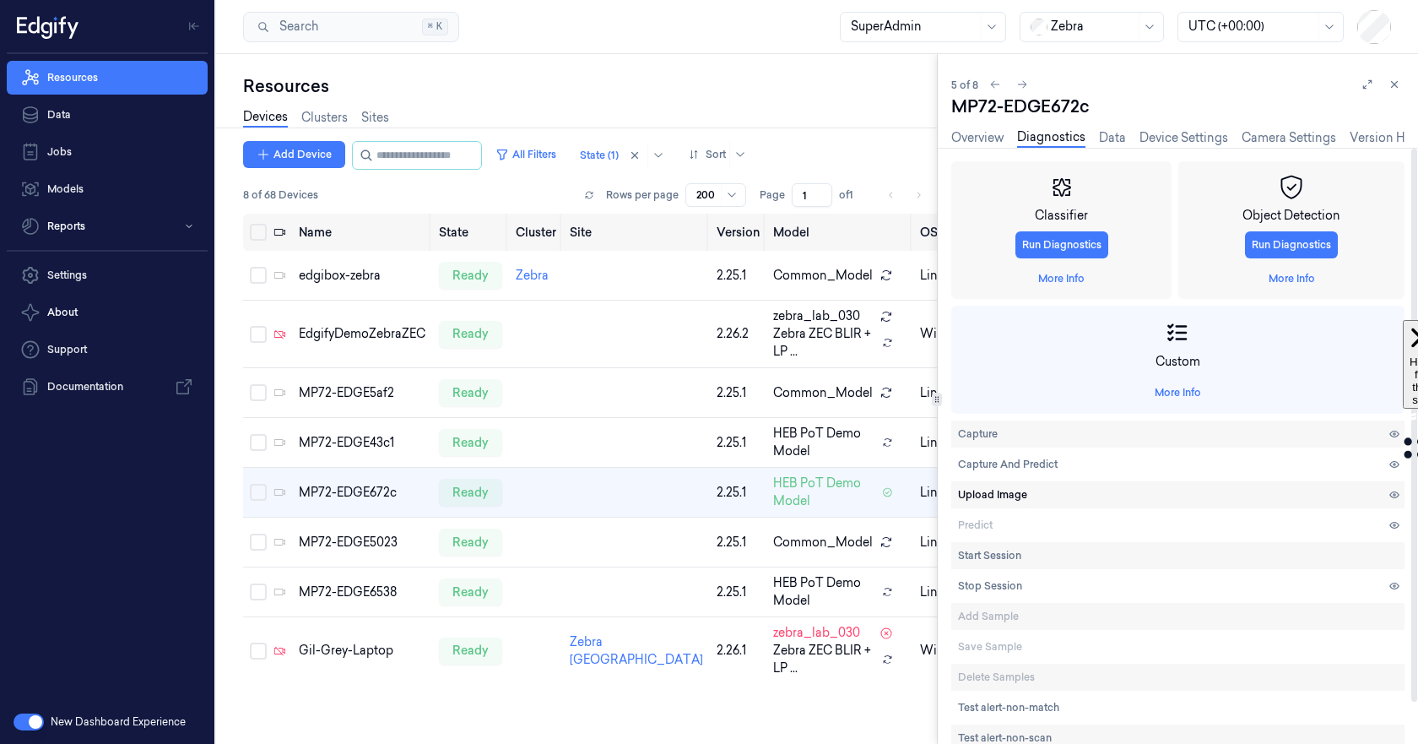
click at [1015, 497] on span "Upload Image" at bounding box center [992, 494] width 69 height 15
click at [92, 112] on link "Data" at bounding box center [107, 115] width 201 height 34
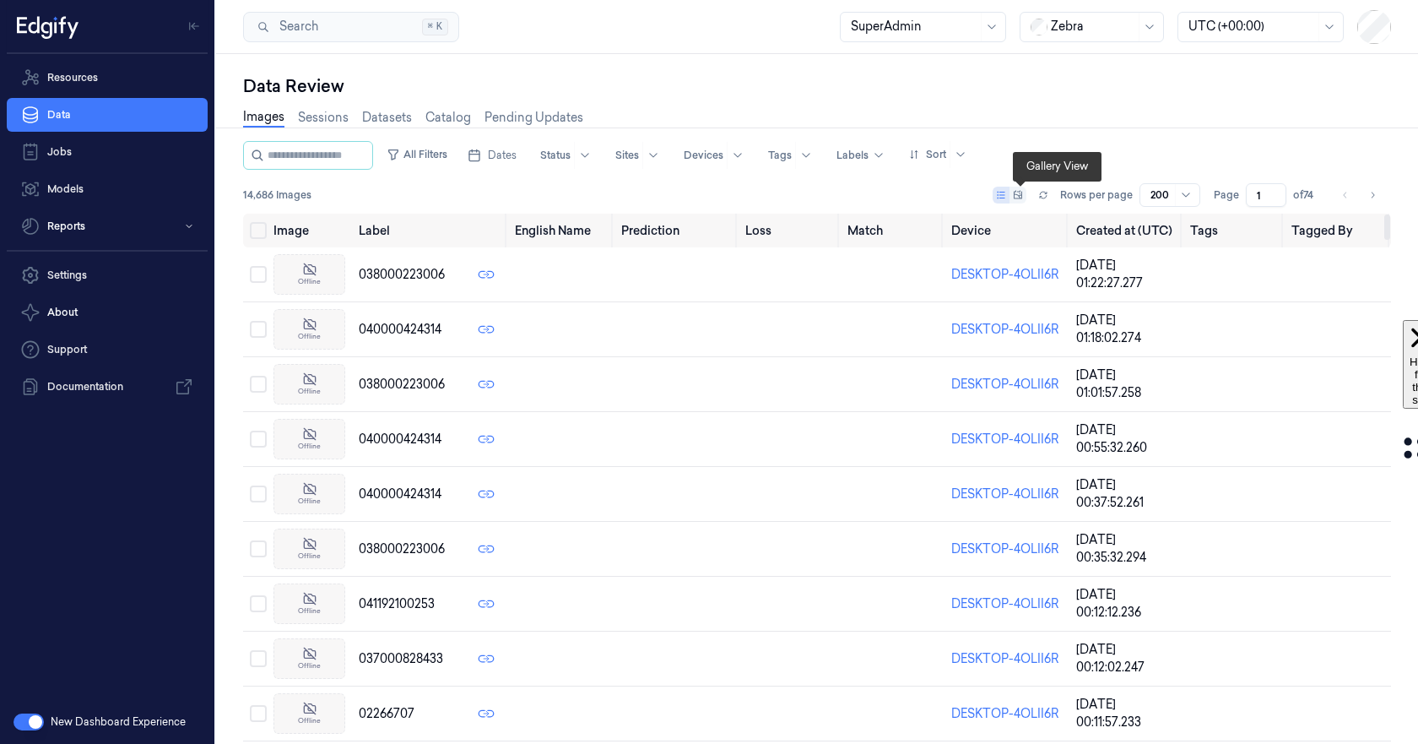
click at [1019, 192] on icon at bounding box center [1018, 195] width 10 height 10
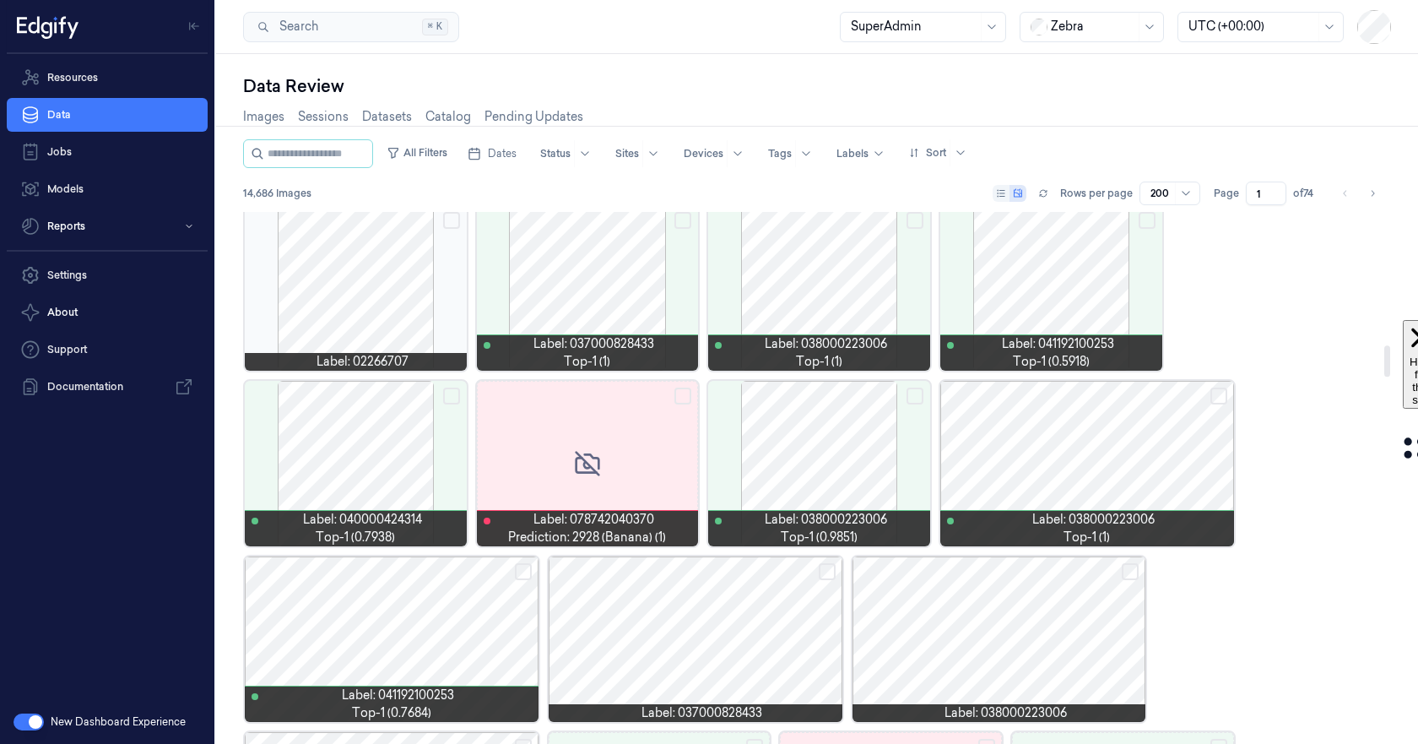
scroll to position [2286, 0]
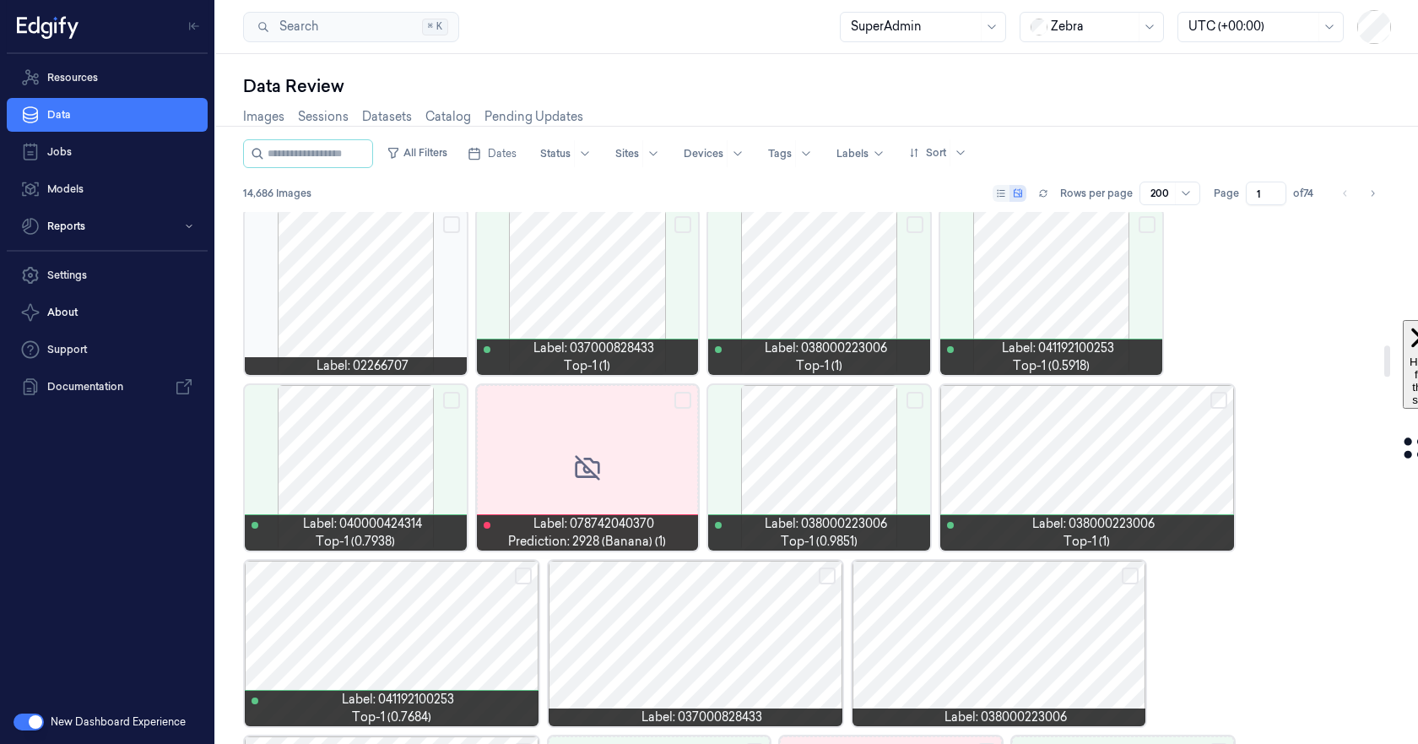
click at [812, 441] on div at bounding box center [819, 467] width 222 height 165
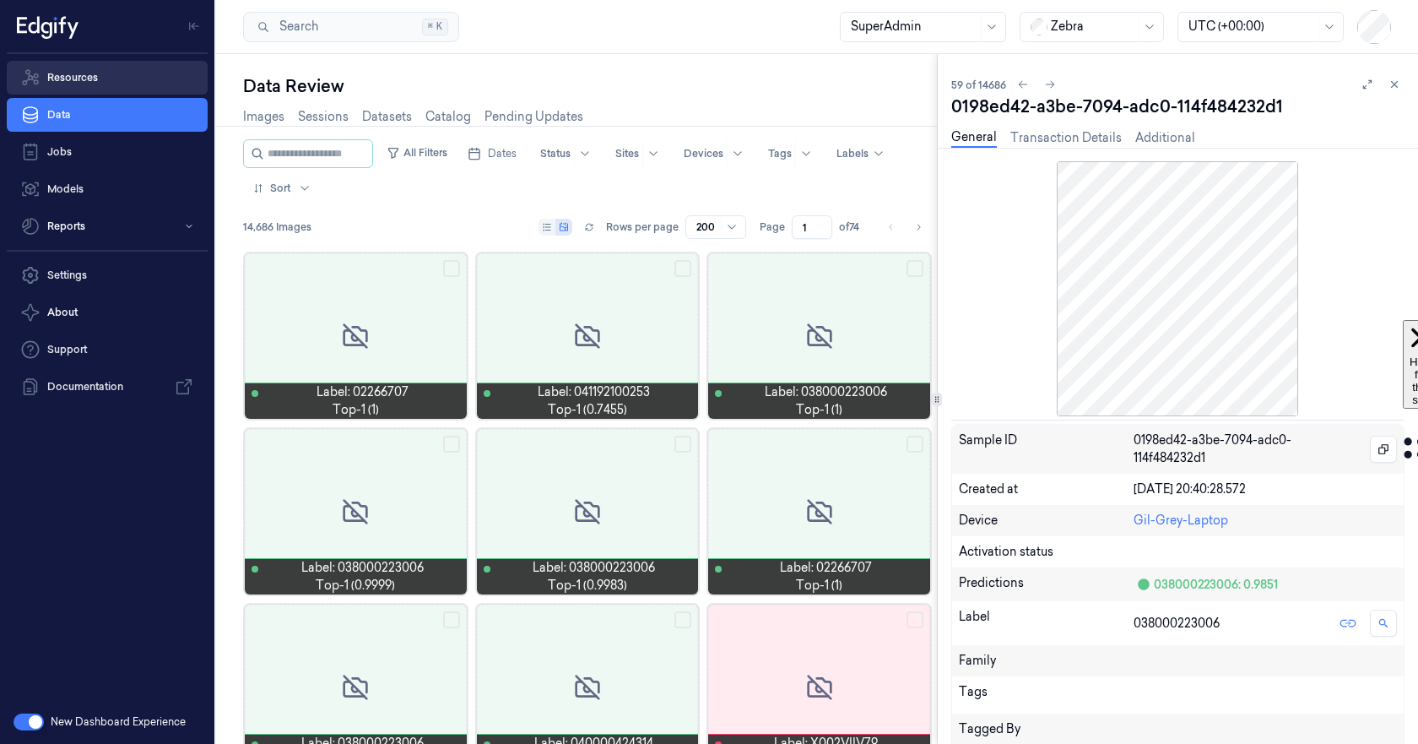
scroll to position [1749, 0]
click at [128, 80] on link "Resources" at bounding box center [107, 78] width 201 height 34
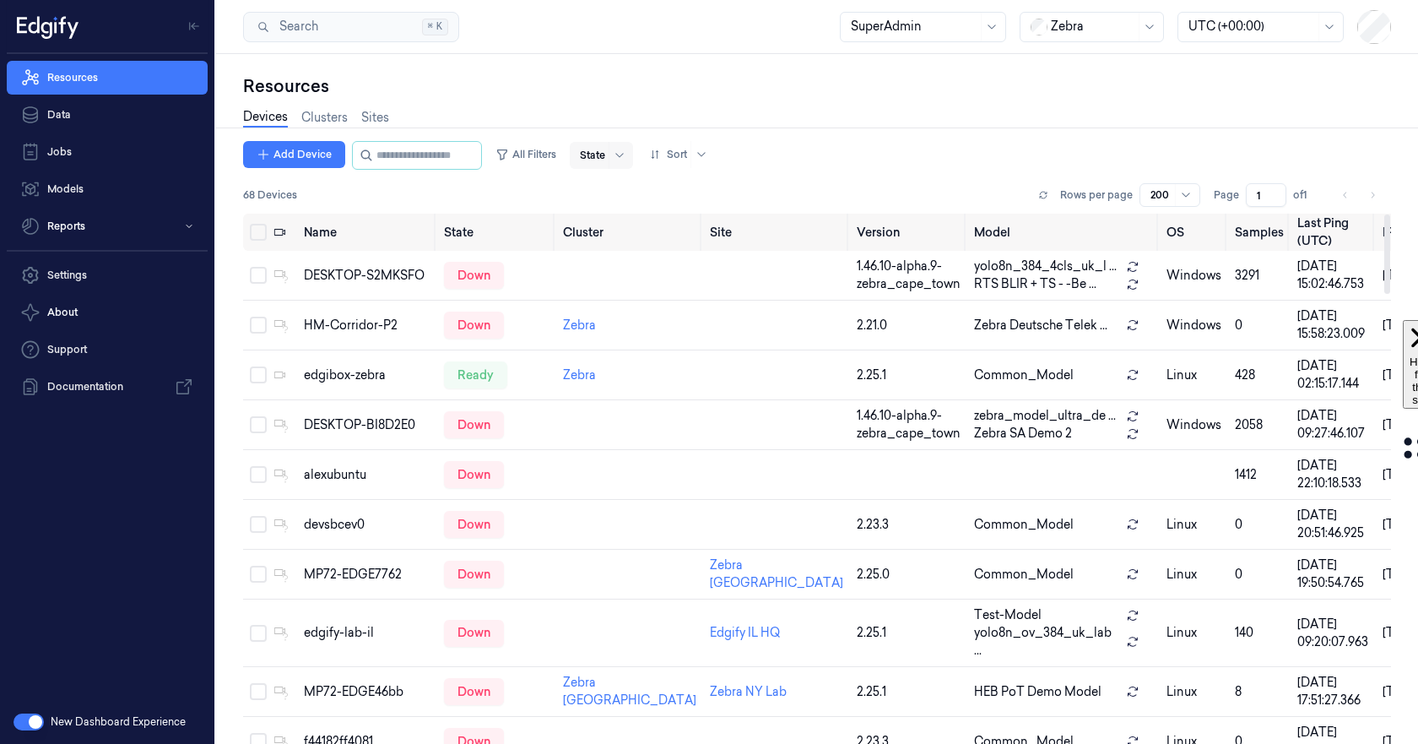
click at [605, 150] on div at bounding box center [592, 155] width 25 height 15
click at [613, 192] on div "Ready" at bounding box center [613, 190] width 35 height 18
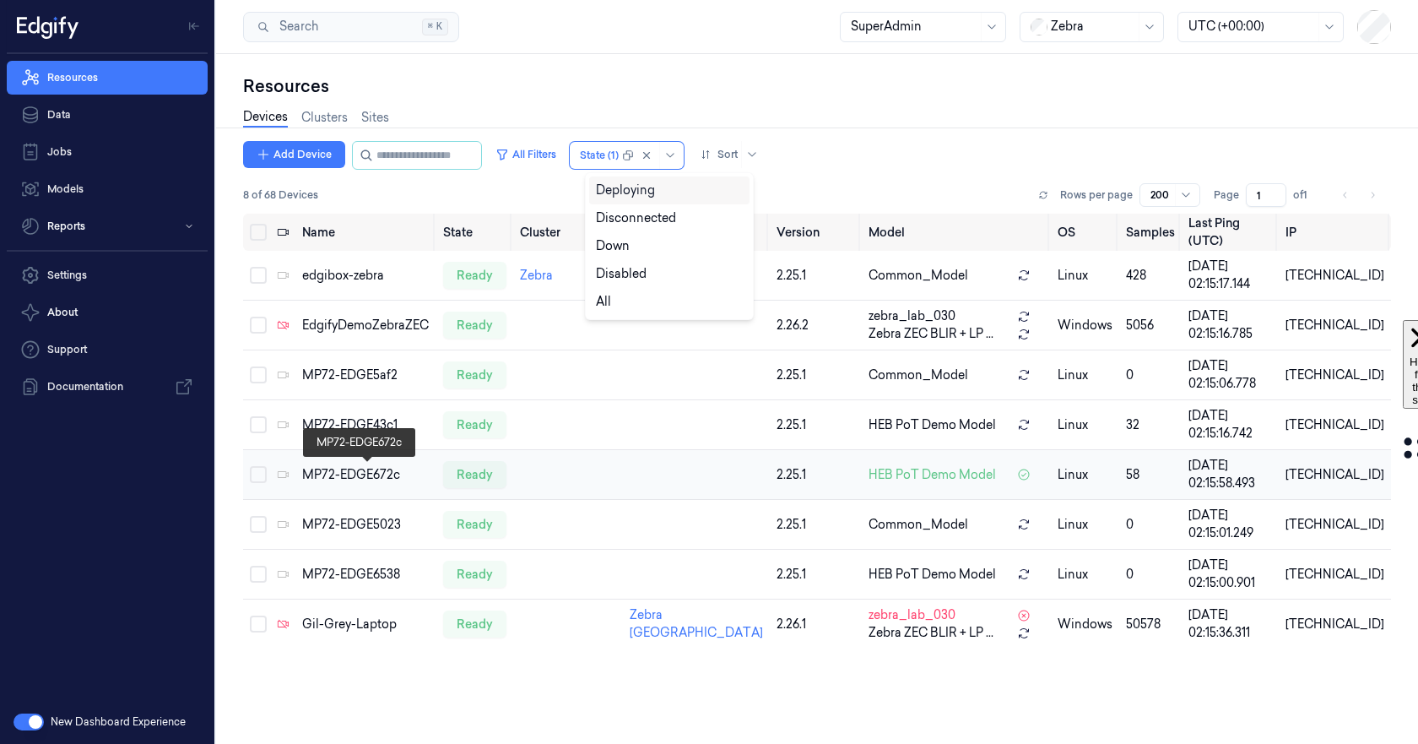
click at [338, 469] on div "MP72-EDGE672c" at bounding box center [366, 475] width 128 height 18
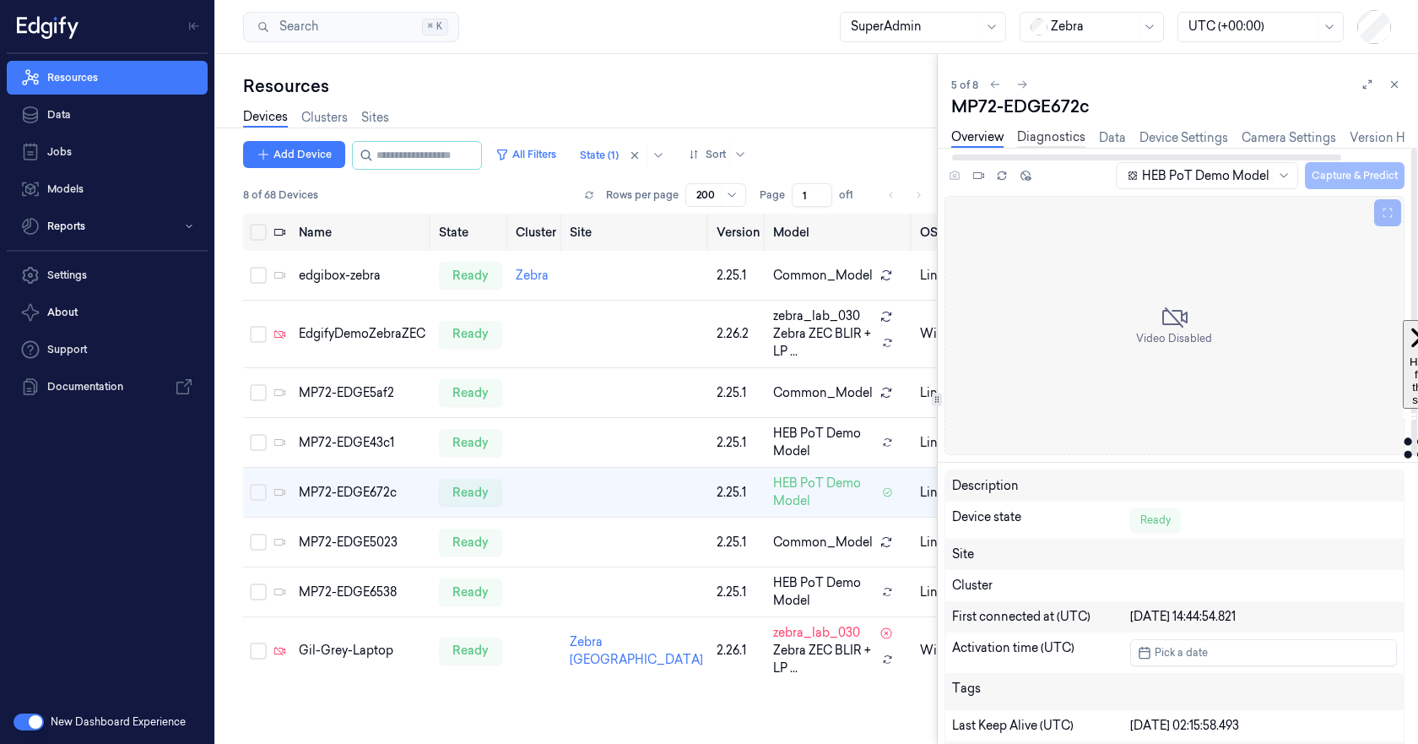
click at [1040, 133] on link "Diagnostics" at bounding box center [1051, 137] width 68 height 19
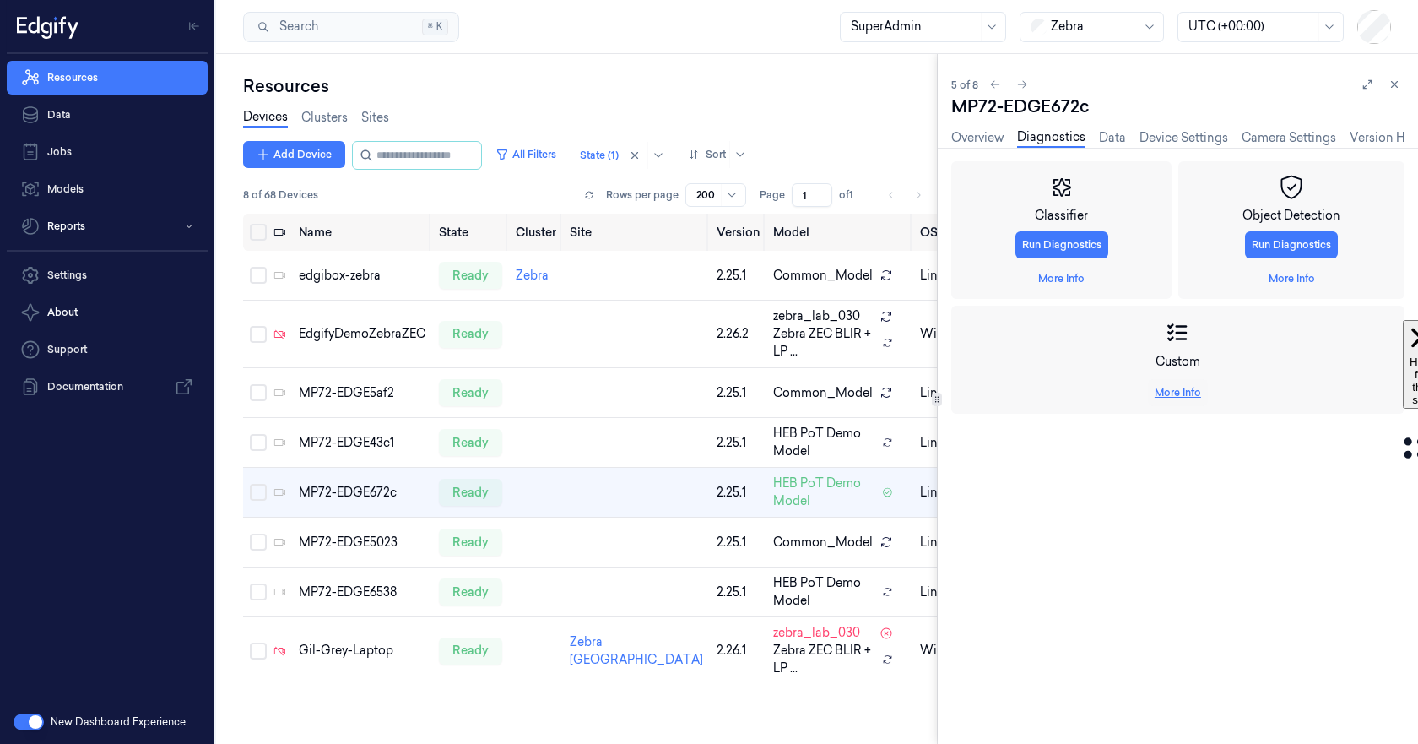
click at [1166, 389] on link "More Info" at bounding box center [1178, 392] width 46 height 15
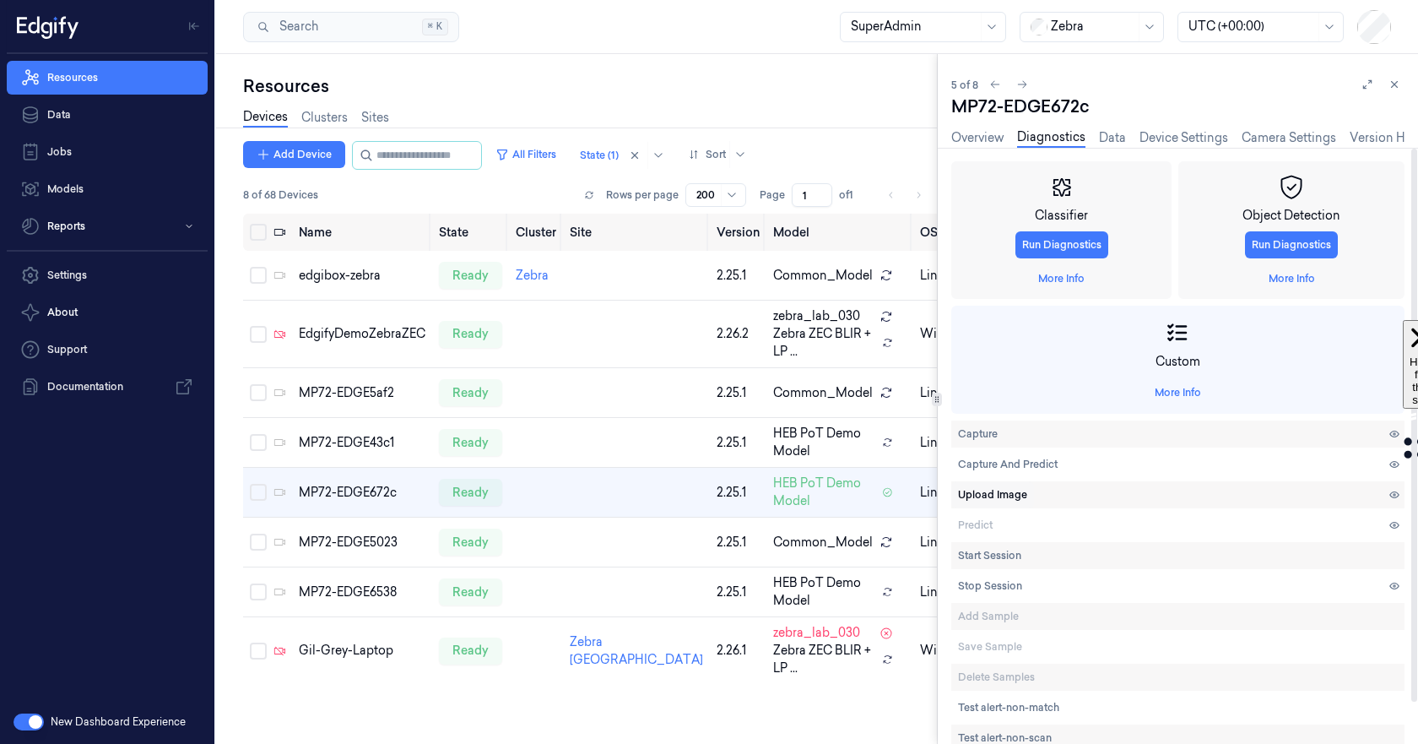
click at [1015, 491] on span "Upload Image" at bounding box center [992, 494] width 69 height 15
click at [985, 522] on span "Predict" at bounding box center [975, 524] width 35 height 15
click at [988, 641] on span "Save Sample" at bounding box center [990, 646] width 64 height 15
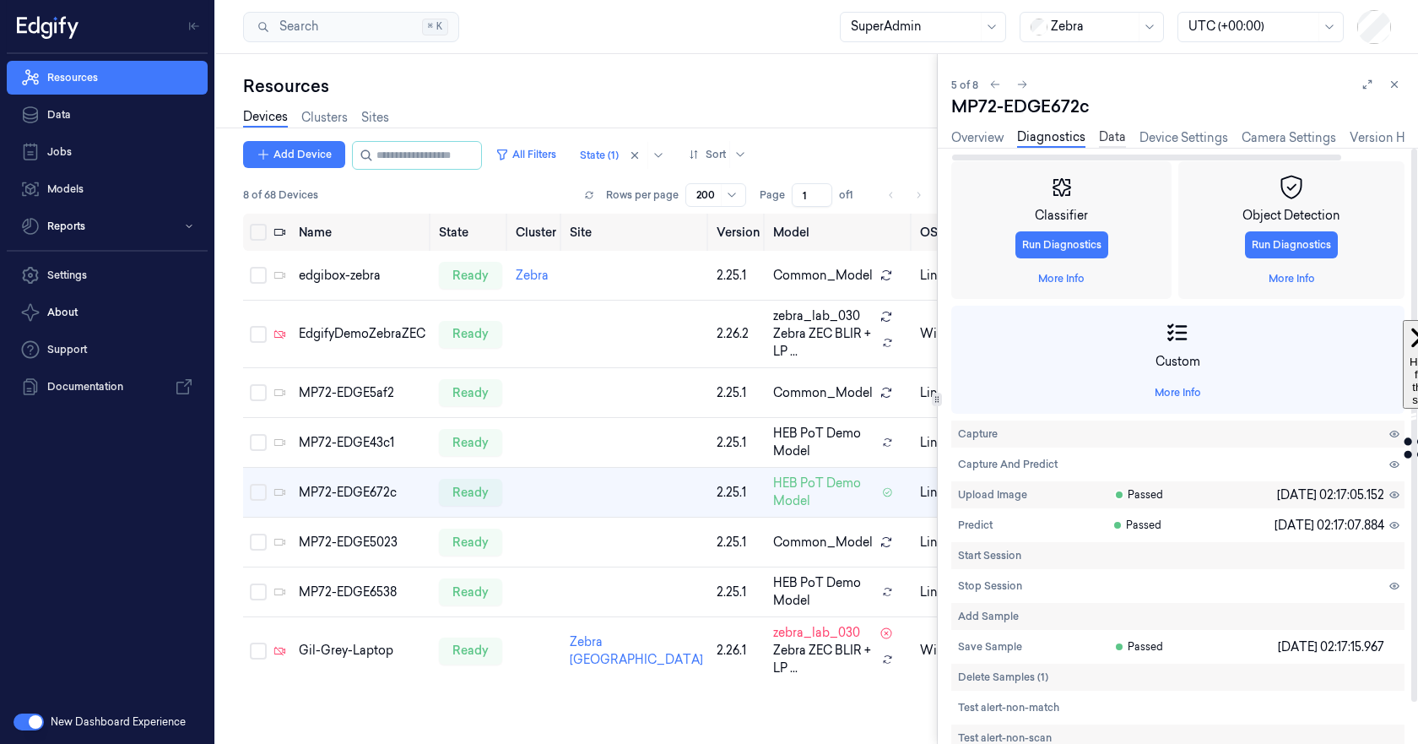
click at [1106, 139] on link "Data" at bounding box center [1112, 137] width 27 height 19
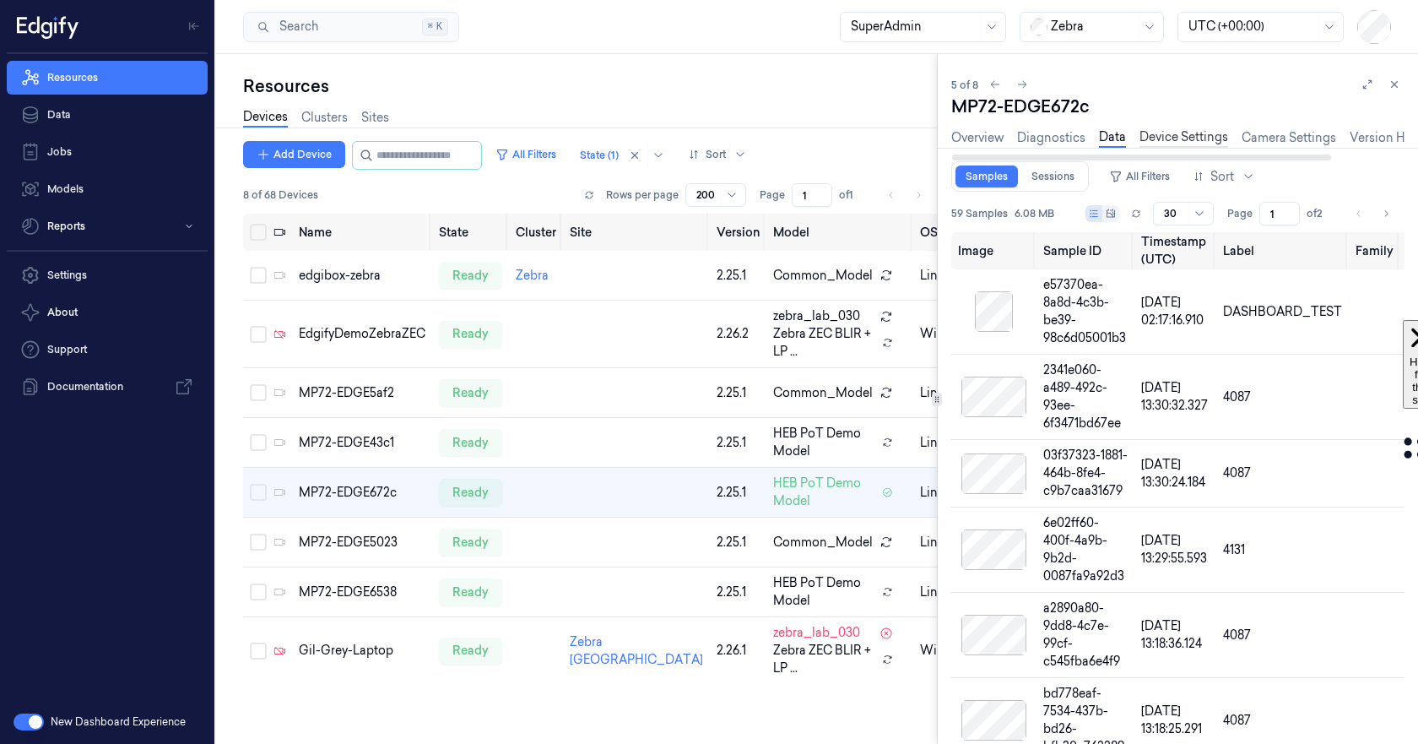
click at [1158, 135] on link "Device Settings" at bounding box center [1183, 137] width 89 height 19
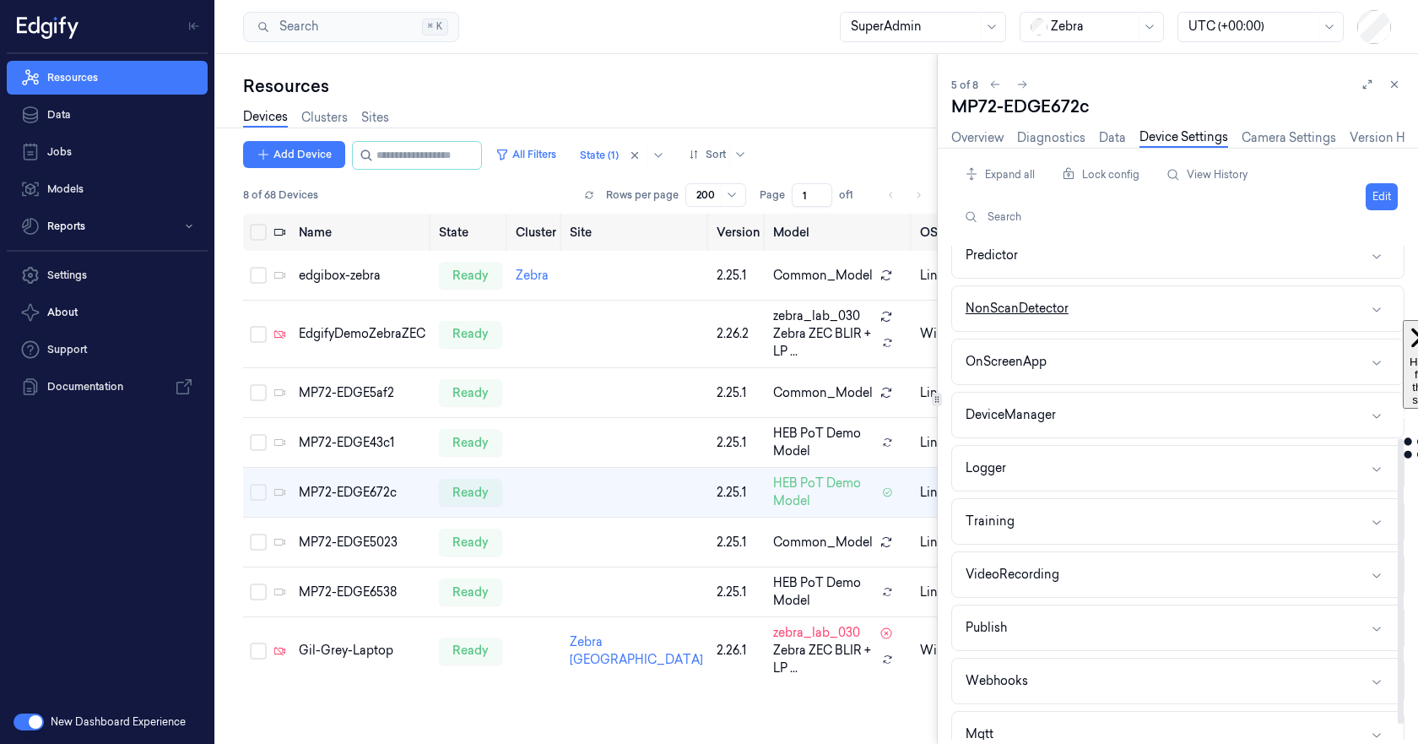
scroll to position [333, 0]
click at [1092, 673] on button "Webhooks" at bounding box center [1178, 680] width 452 height 45
